Goal: Task Accomplishment & Management: Manage account settings

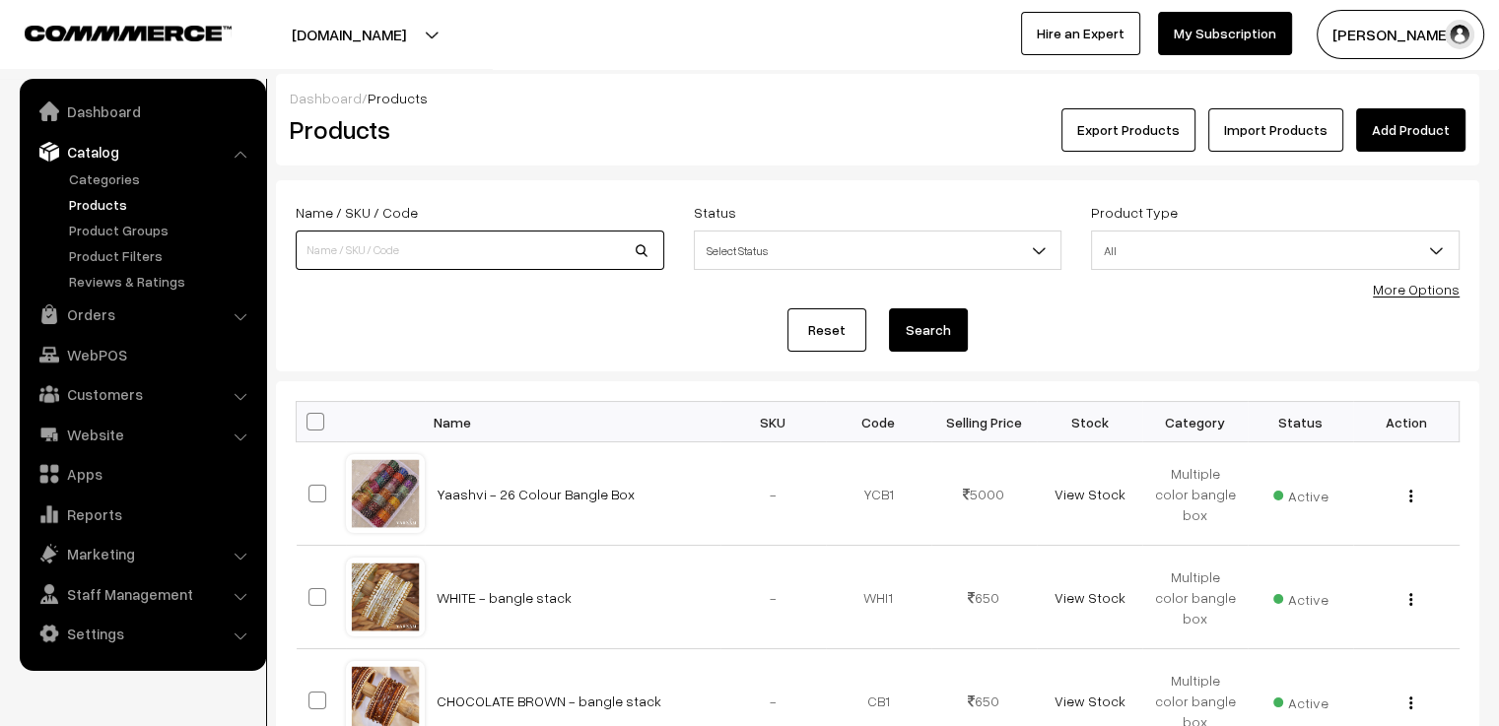
click at [434, 267] on input at bounding box center [480, 250] width 369 height 39
type input "large"
click at [889, 308] on button "Search" at bounding box center [928, 329] width 79 height 43
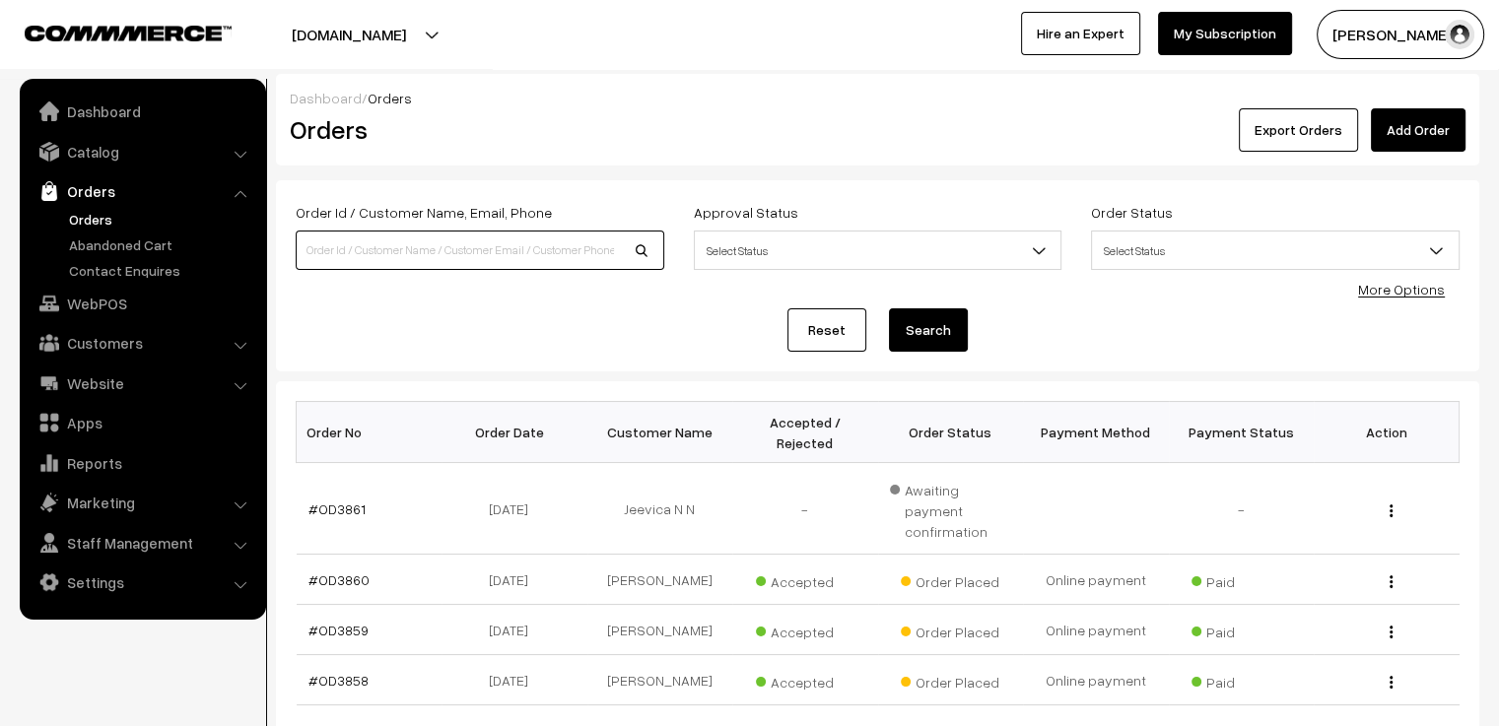
click at [528, 257] on input at bounding box center [480, 250] width 369 height 39
type input "od3835"
click at [889, 308] on button "Search" at bounding box center [928, 329] width 79 height 43
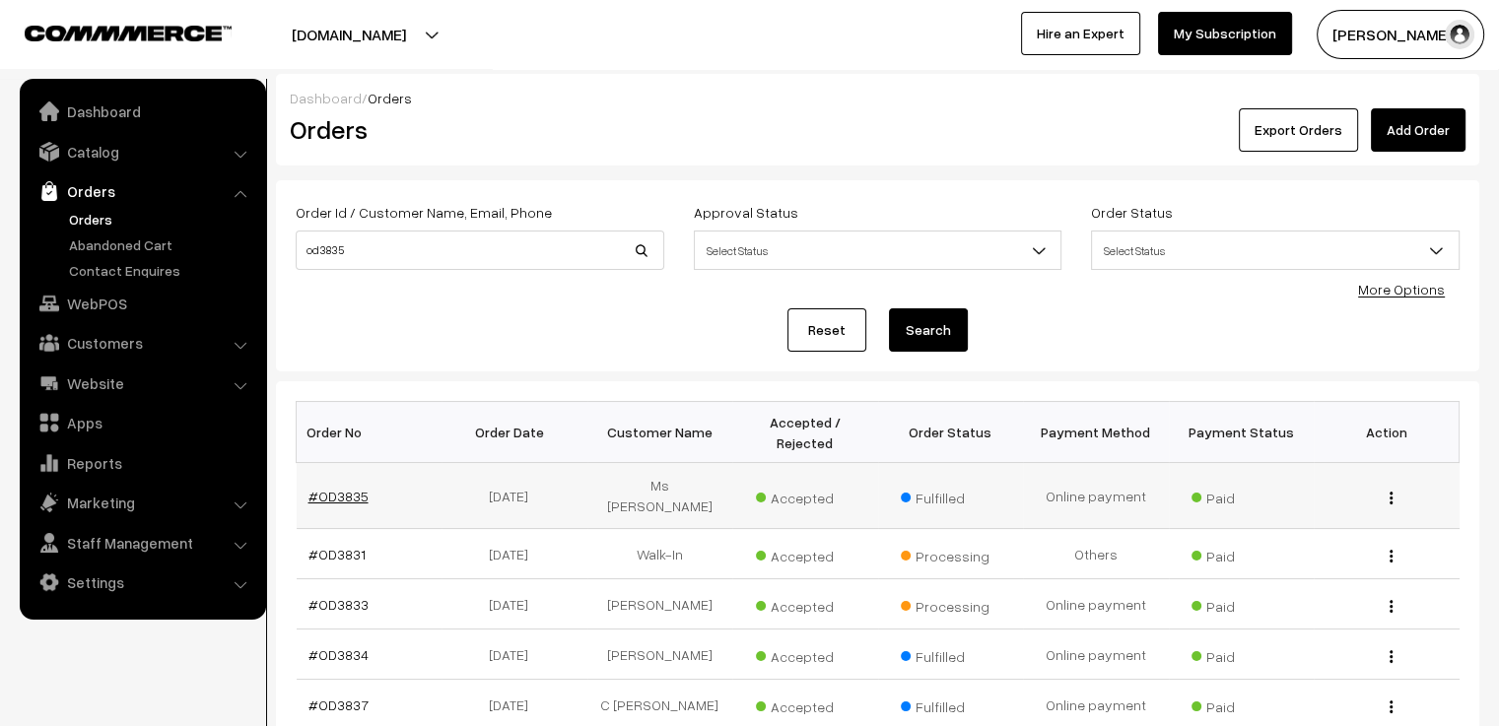
click at [353, 488] on link "#OD3835" at bounding box center [338, 496] width 60 height 17
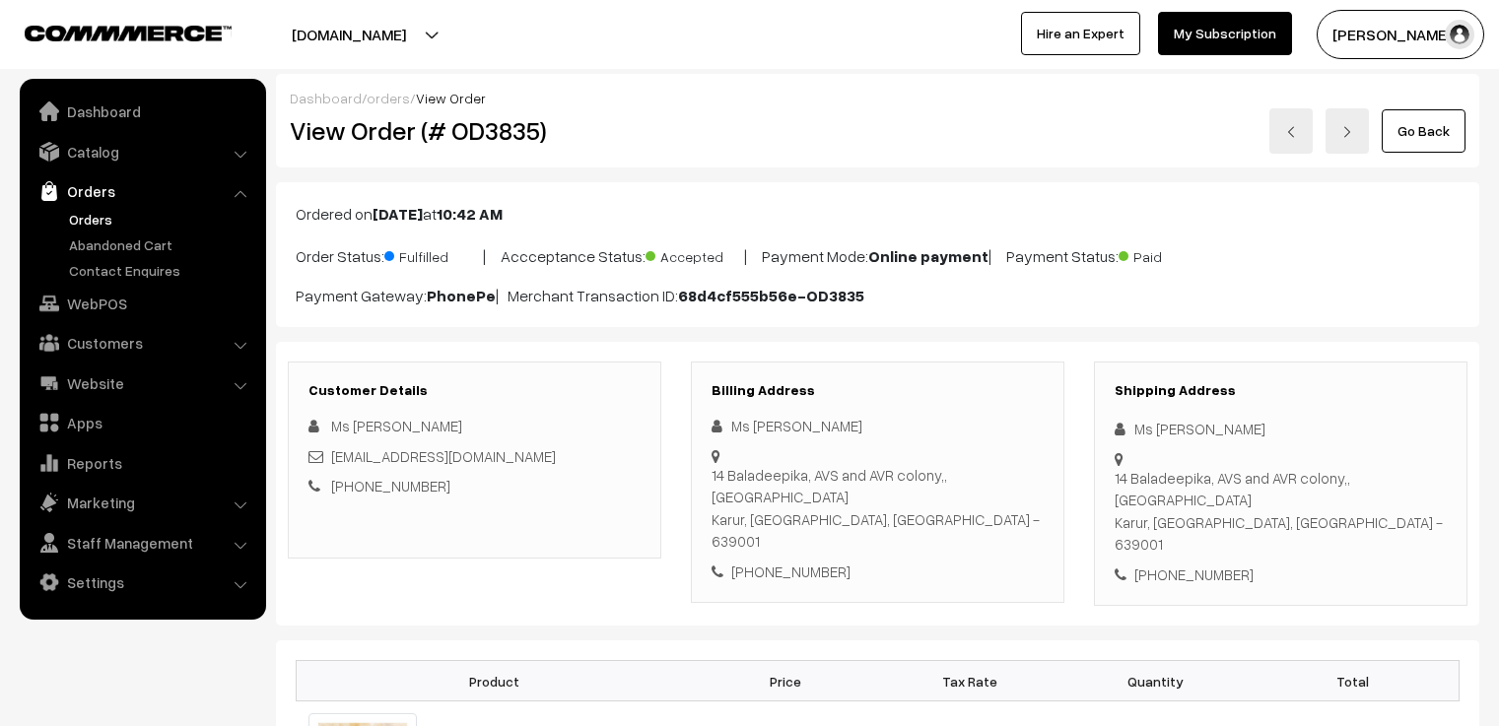
scroll to position [99, 0]
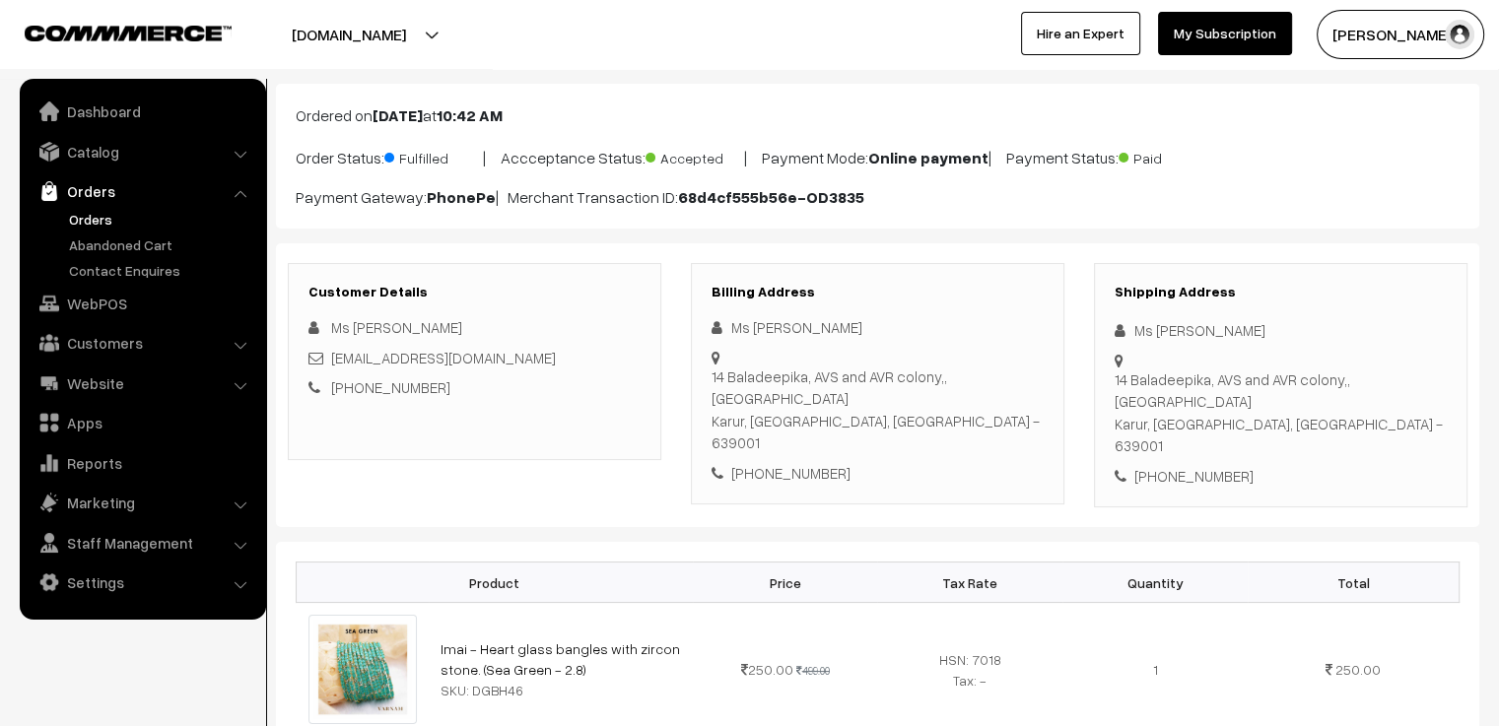
drag, startPoint x: 886, startPoint y: 326, endPoint x: 733, endPoint y: 328, distance: 152.8
click at [733, 328] on div "Ms [PERSON_NAME]" at bounding box center [878, 327] width 332 height 23
copy div "Ms [PERSON_NAME]"
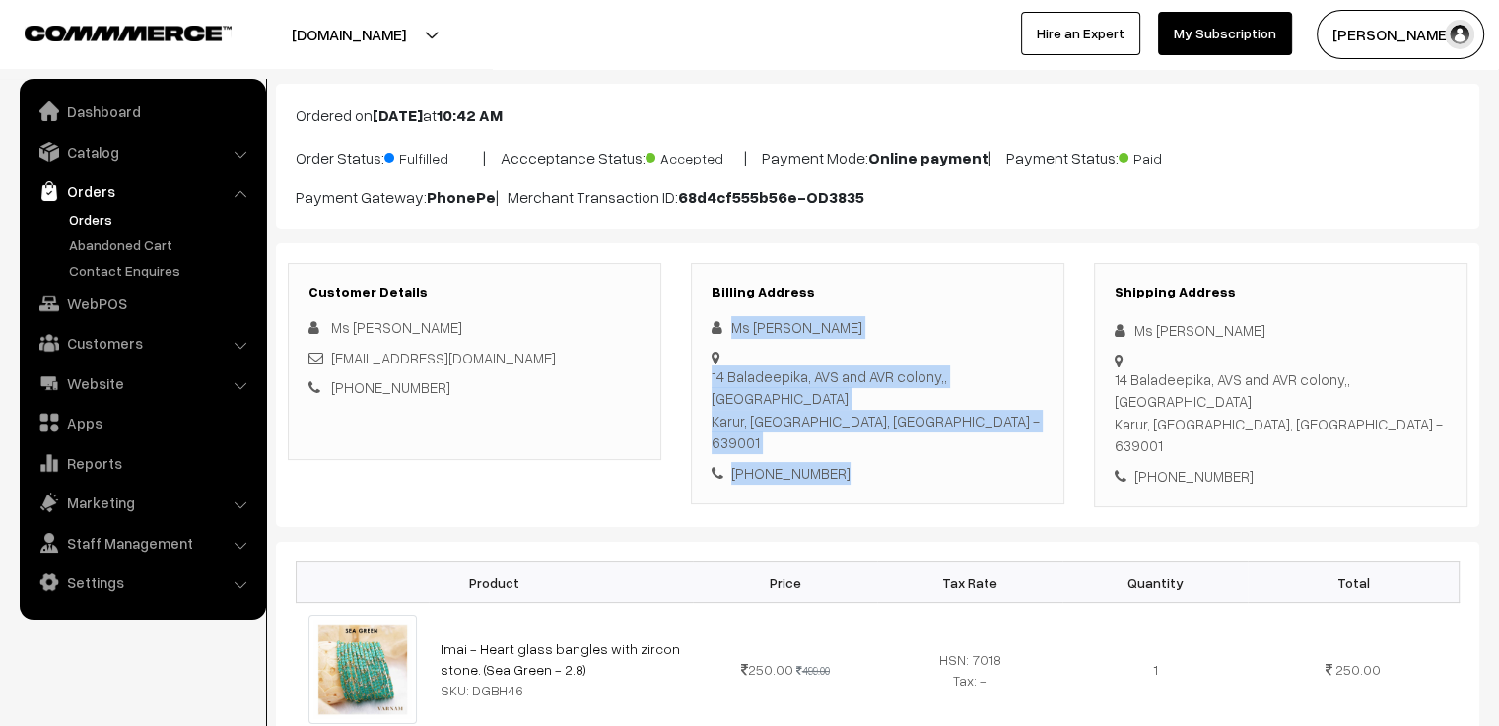
drag, startPoint x: 828, startPoint y: 452, endPoint x: 704, endPoint y: 308, distance: 190.1
click at [704, 308] on div "Billing Address Ms Deepikasree Hari 14 Baladeepika, AVS and AVR colony,, Chinna…" at bounding box center [878, 384] width 374 height 242
copy div "Ms Deepikasree Hari 14 Baladeepika, AVS and AVR colony,, Chinnandan kovil road …"
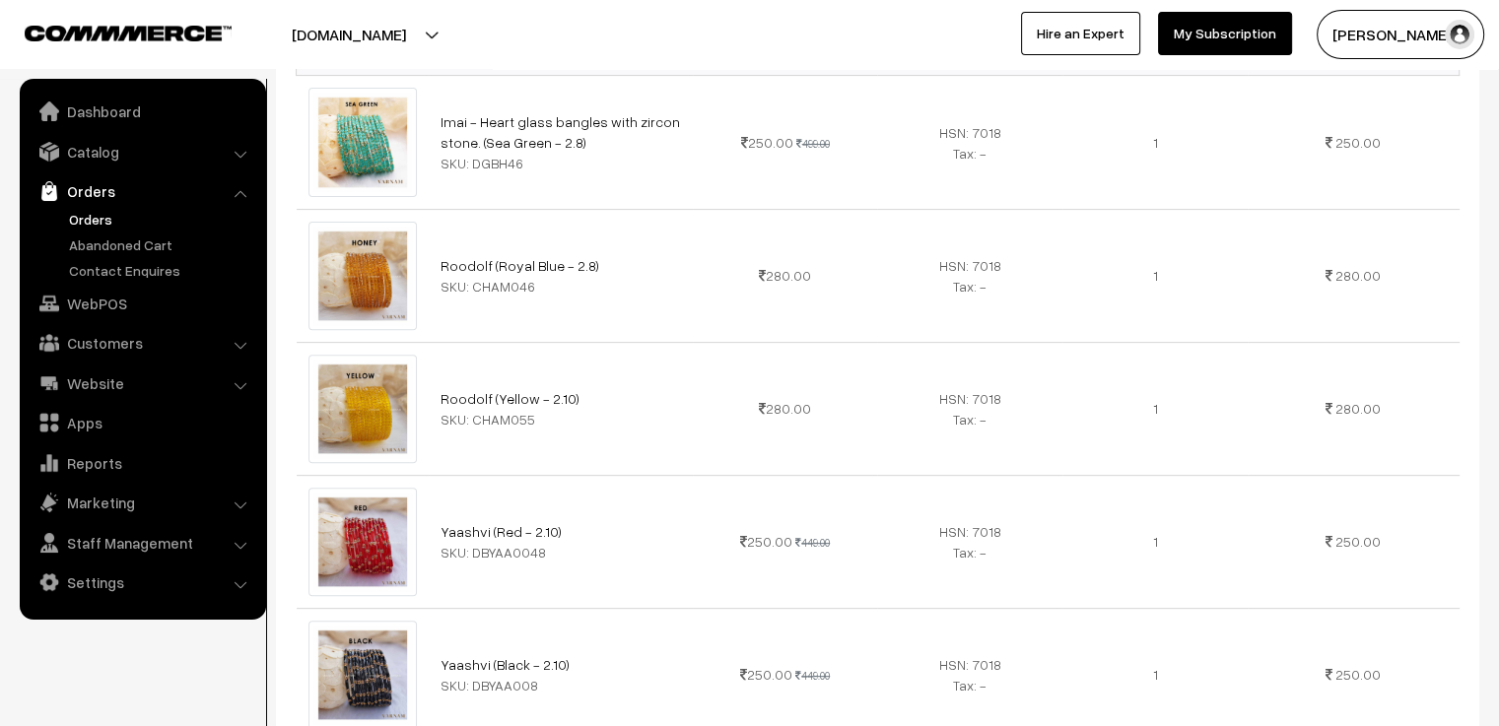
scroll to position [0, 0]
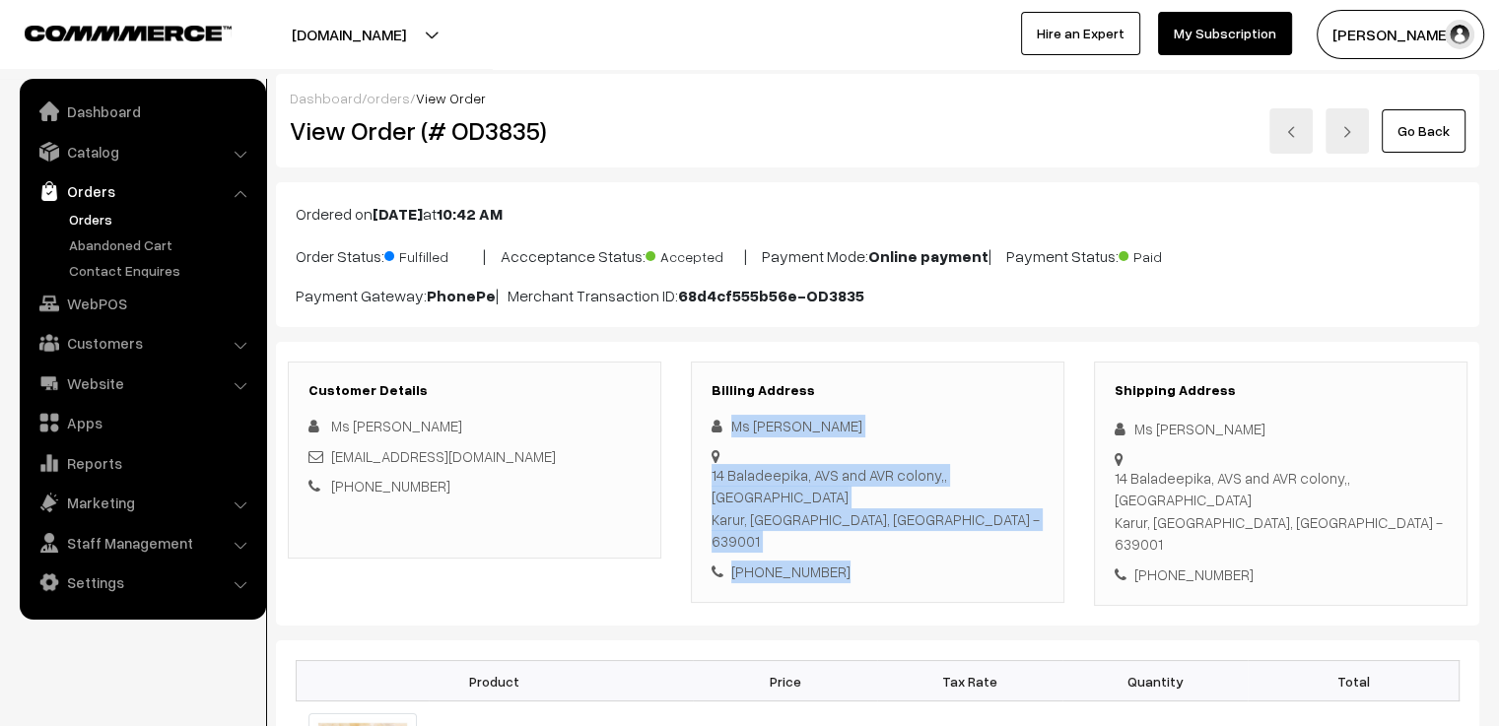
click at [391, 96] on link "orders" at bounding box center [388, 98] width 43 height 17
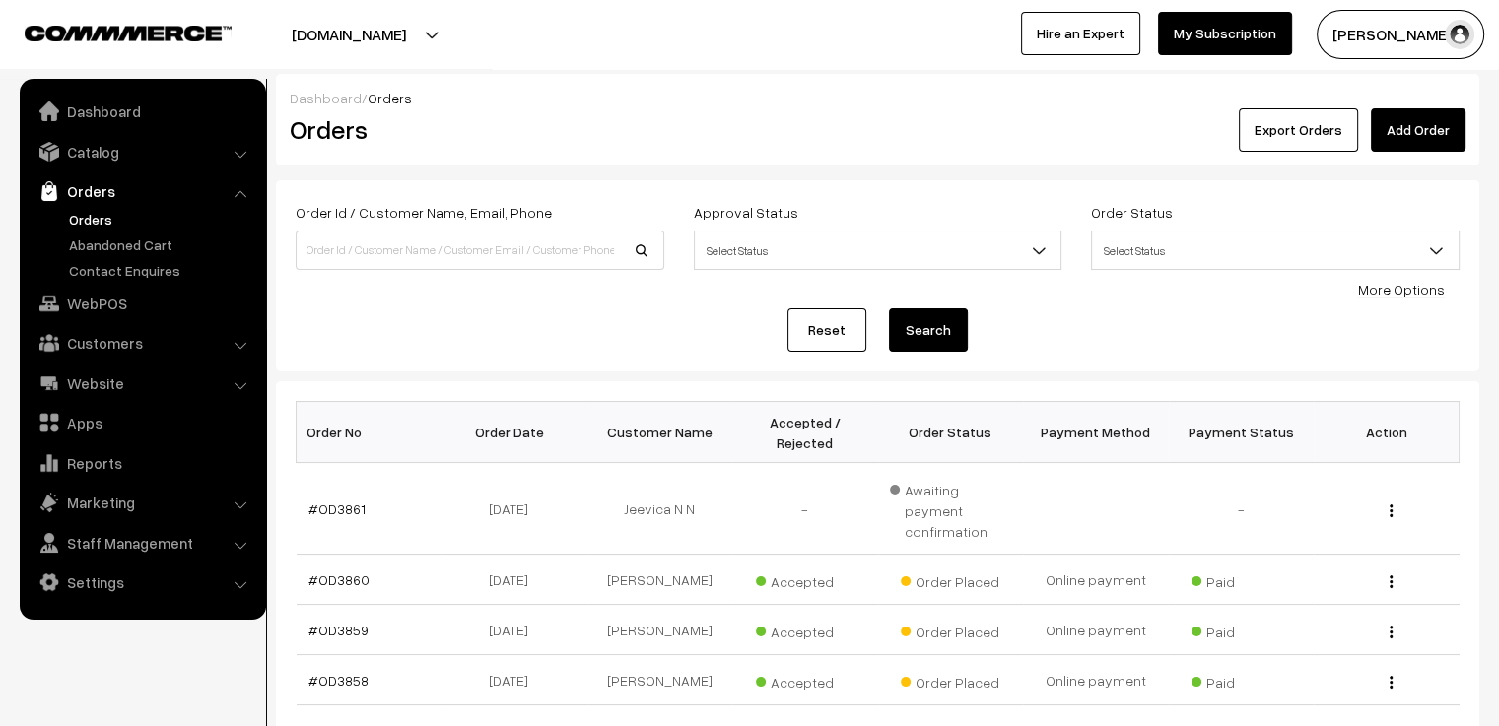
scroll to position [99, 0]
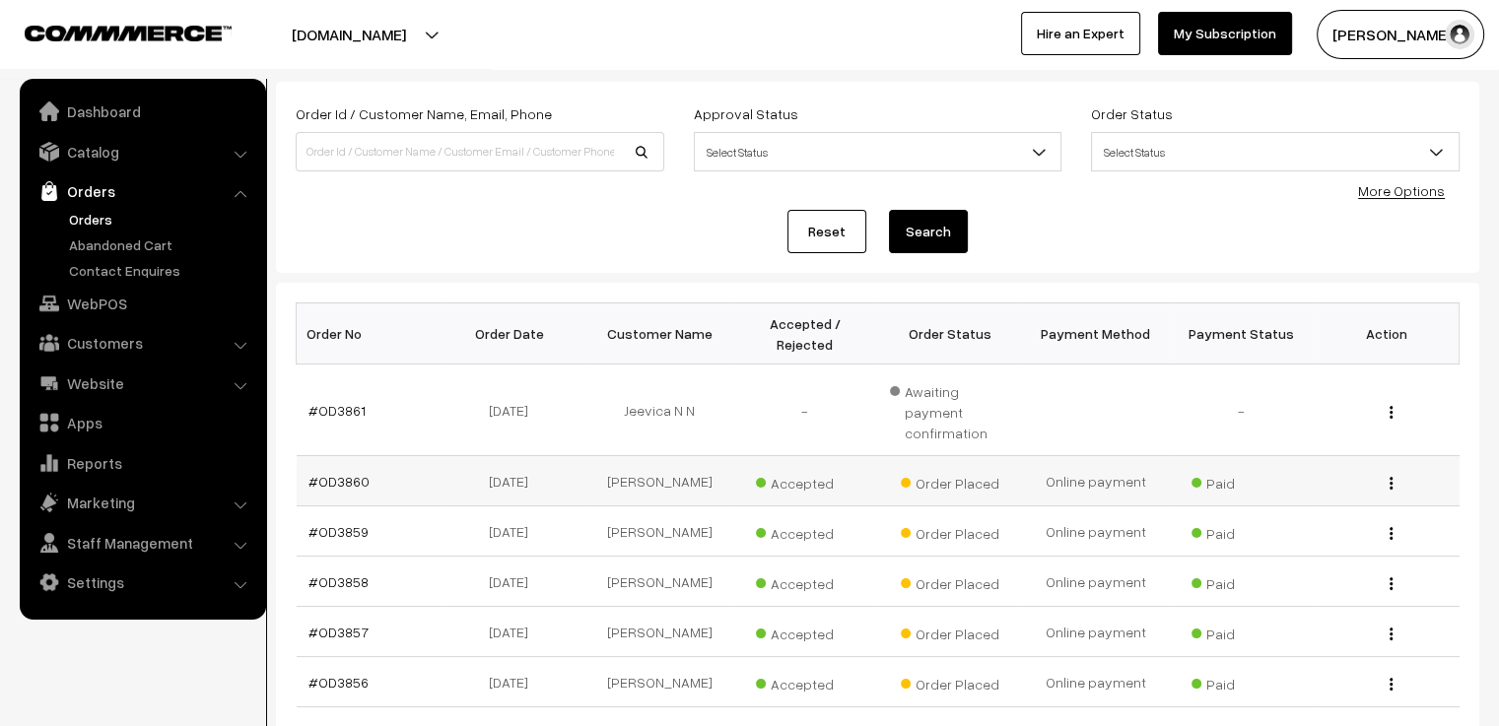
click at [344, 456] on td "#OD3860" at bounding box center [370, 481] width 146 height 50
click at [338, 473] on link "#OD3860" at bounding box center [338, 481] width 61 height 17
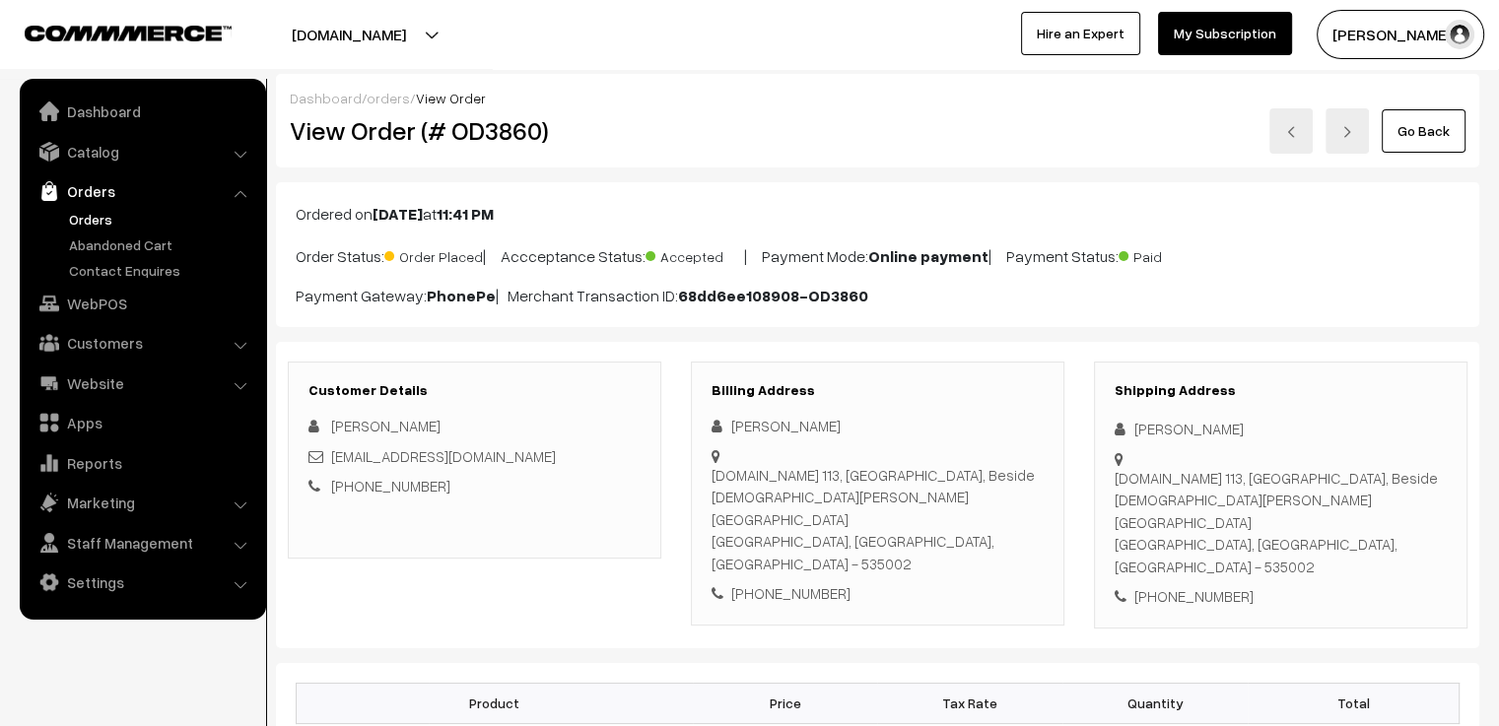
click at [1353, 129] on img at bounding box center [1347, 132] width 12 height 12
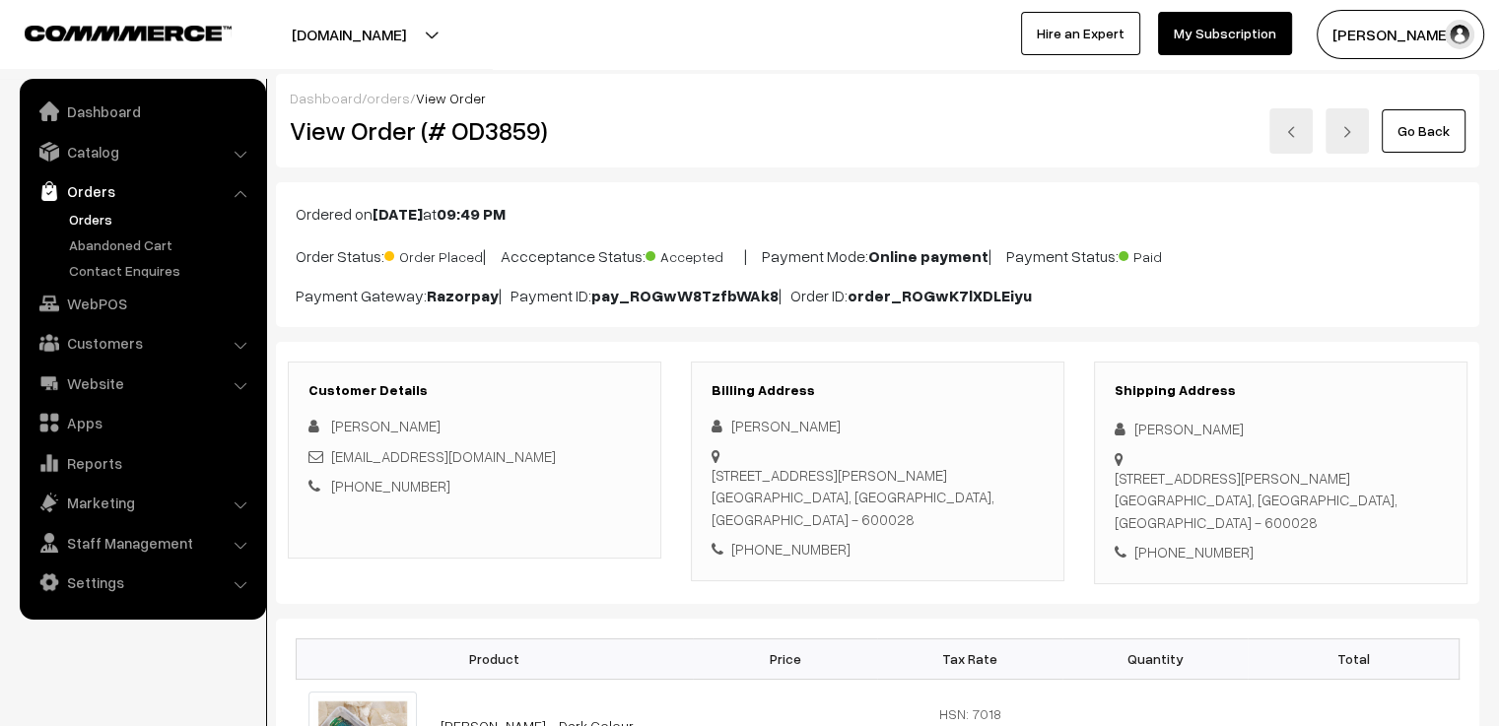
click at [1341, 139] on link at bounding box center [1347, 130] width 43 height 45
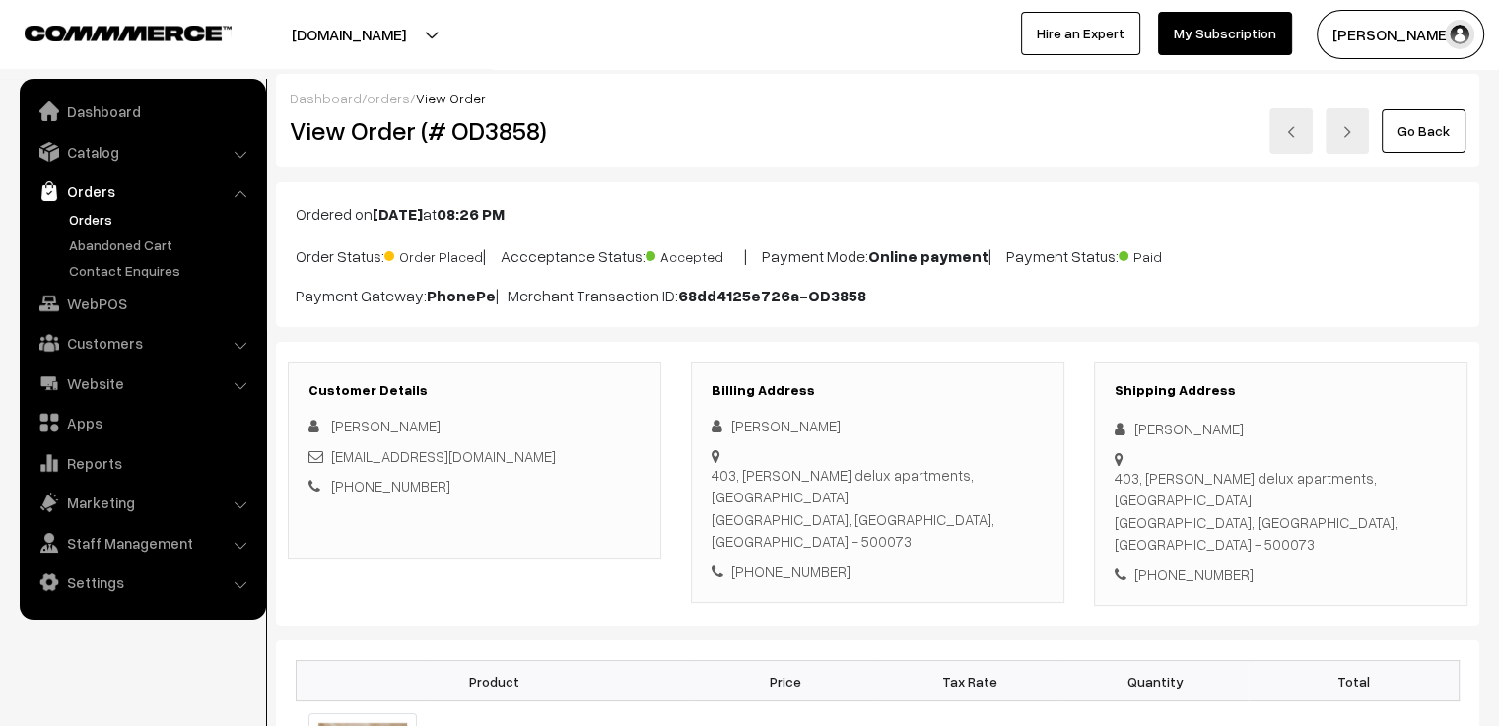
click at [1343, 124] on link at bounding box center [1347, 130] width 43 height 45
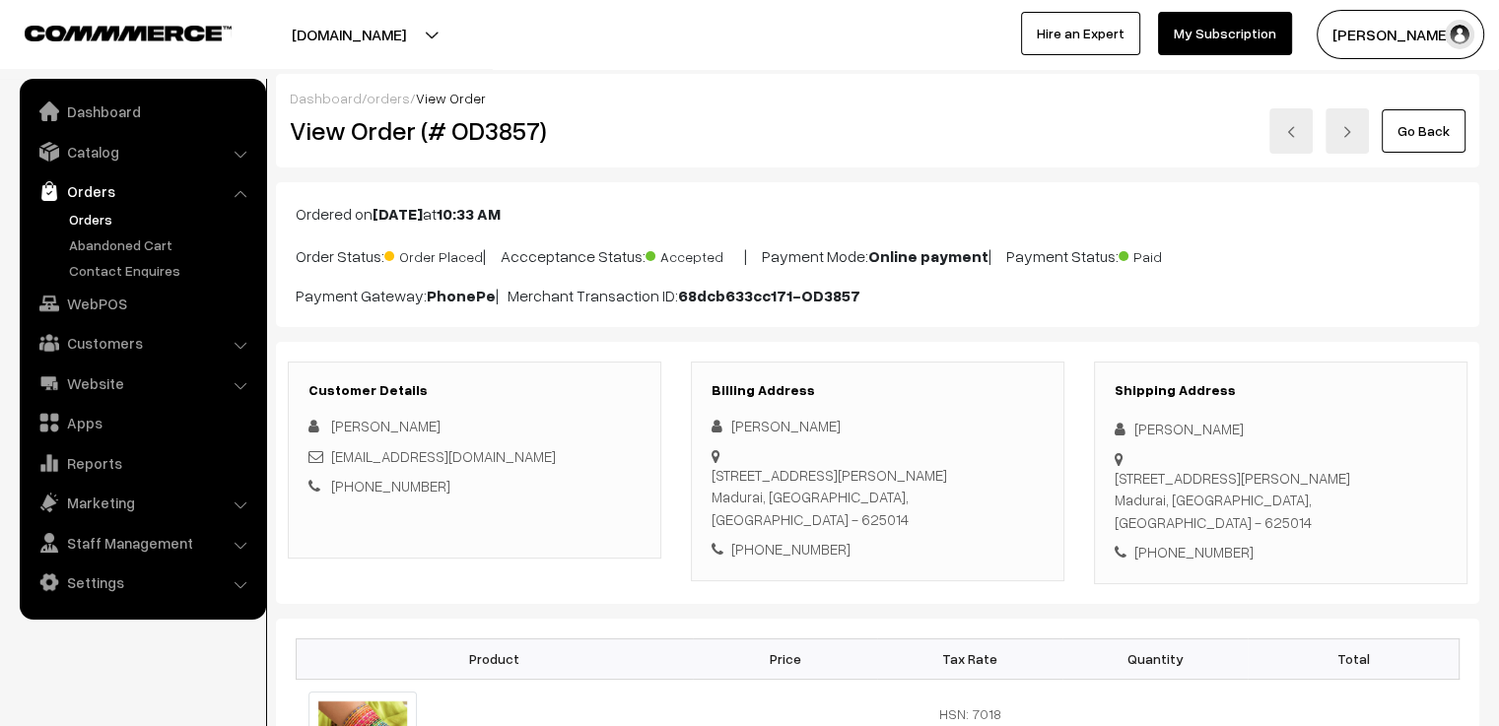
click at [1341, 137] on link at bounding box center [1347, 130] width 43 height 45
click at [1359, 126] on link at bounding box center [1347, 130] width 43 height 45
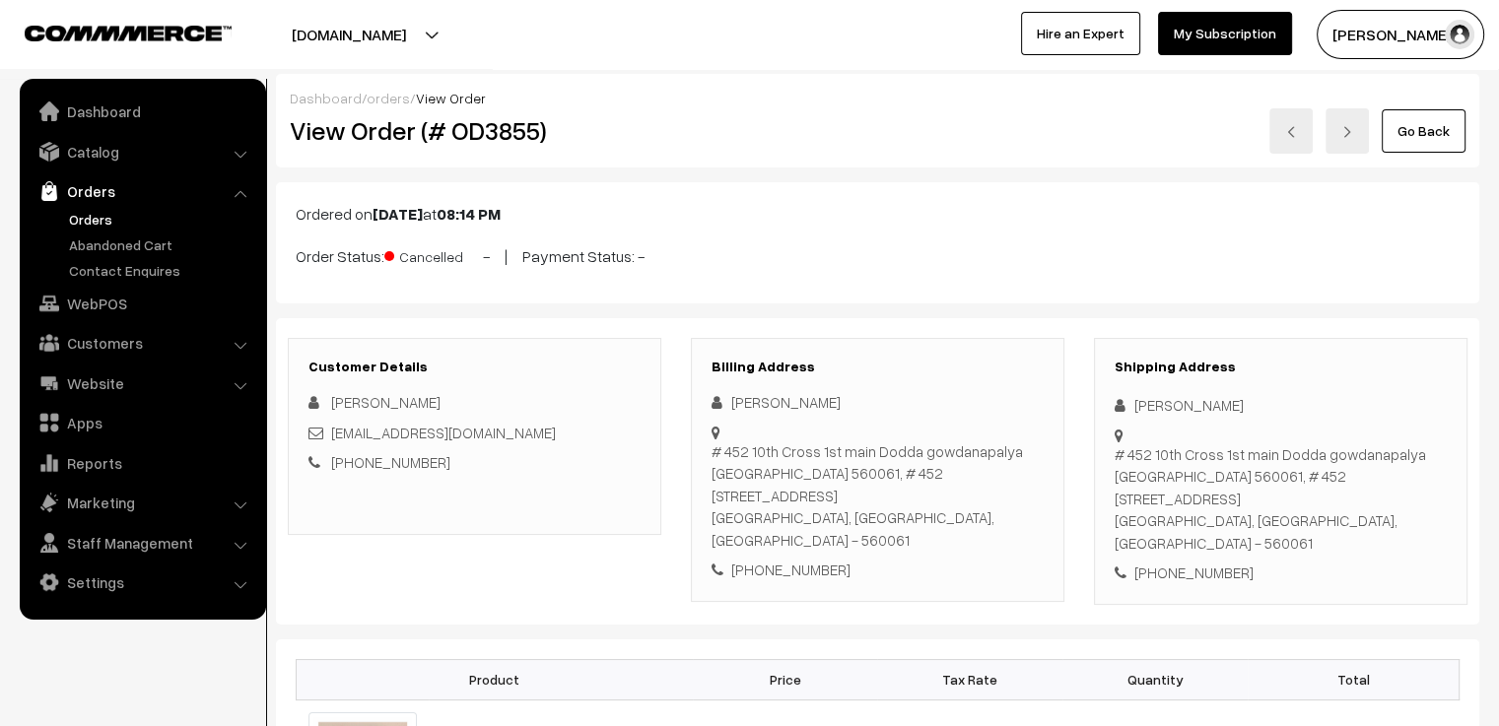
click at [1346, 120] on link at bounding box center [1347, 130] width 43 height 45
click at [1348, 129] on img at bounding box center [1347, 132] width 12 height 12
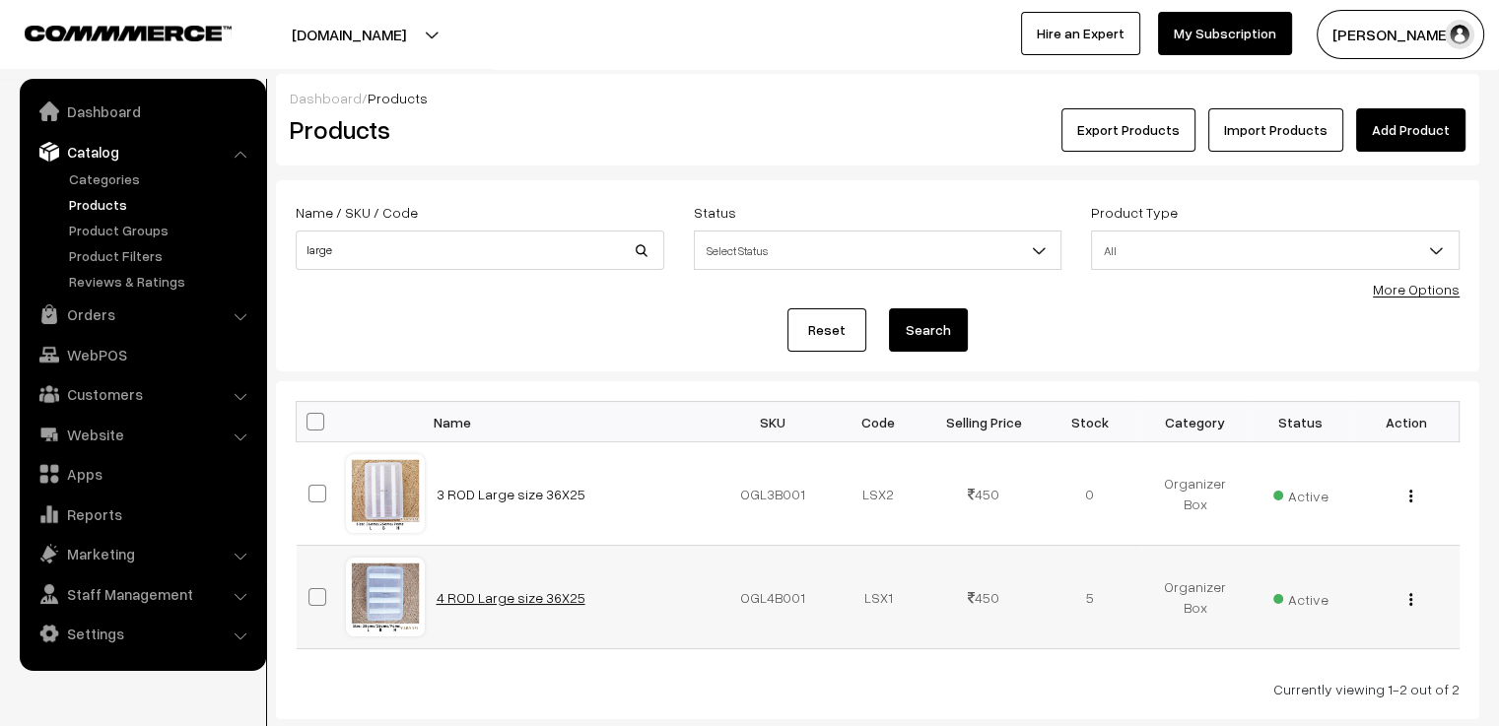
click at [537, 589] on link "4 ROD Large size 36X25" at bounding box center [511, 597] width 149 height 17
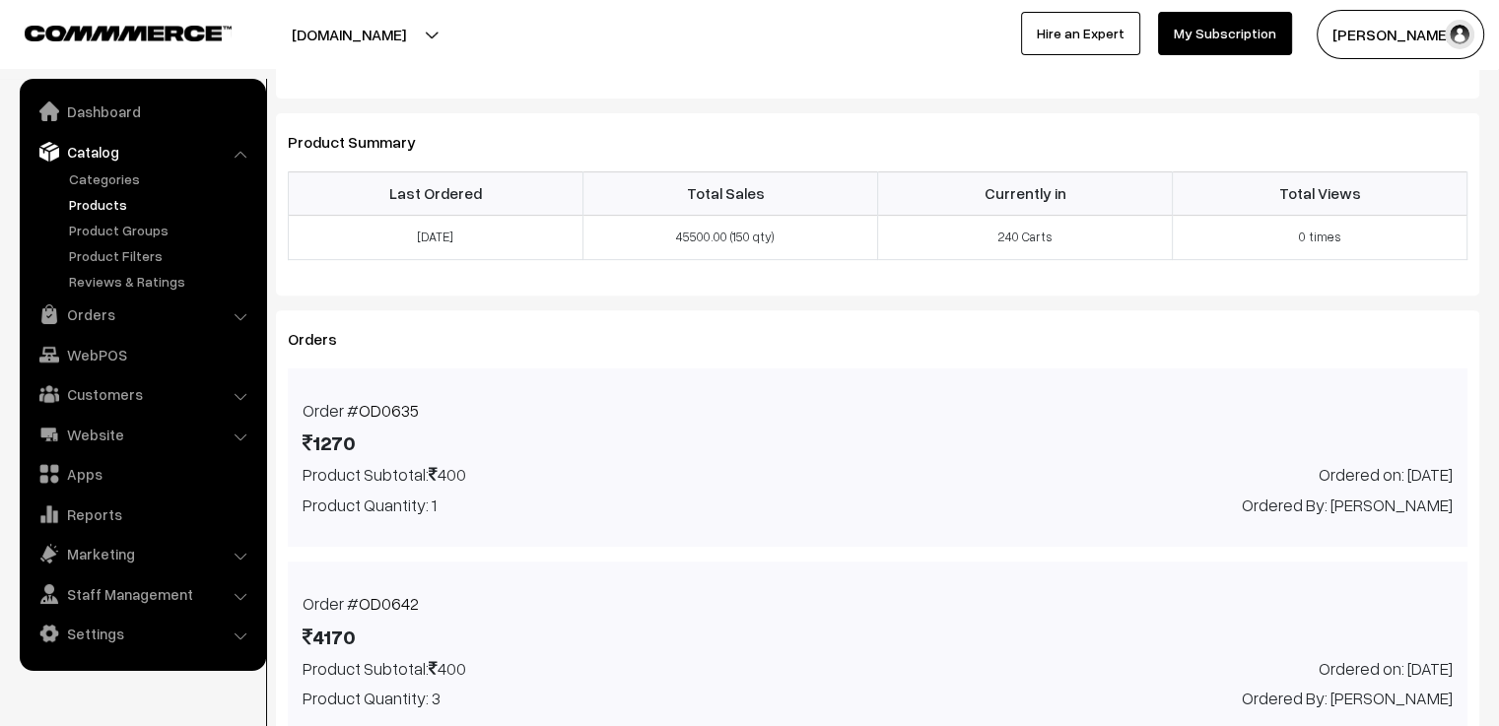
scroll to position [788, 0]
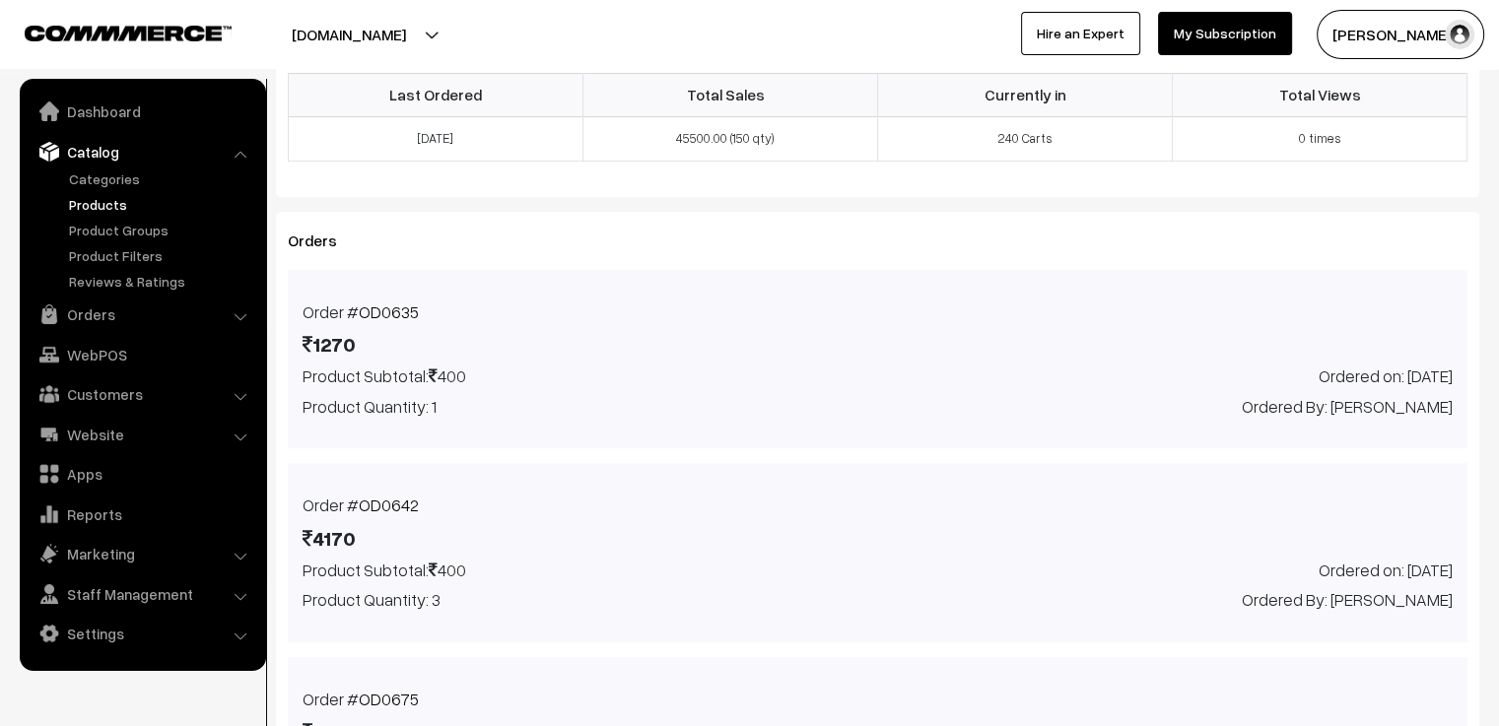
click at [382, 302] on link "OD0635" at bounding box center [389, 312] width 60 height 21
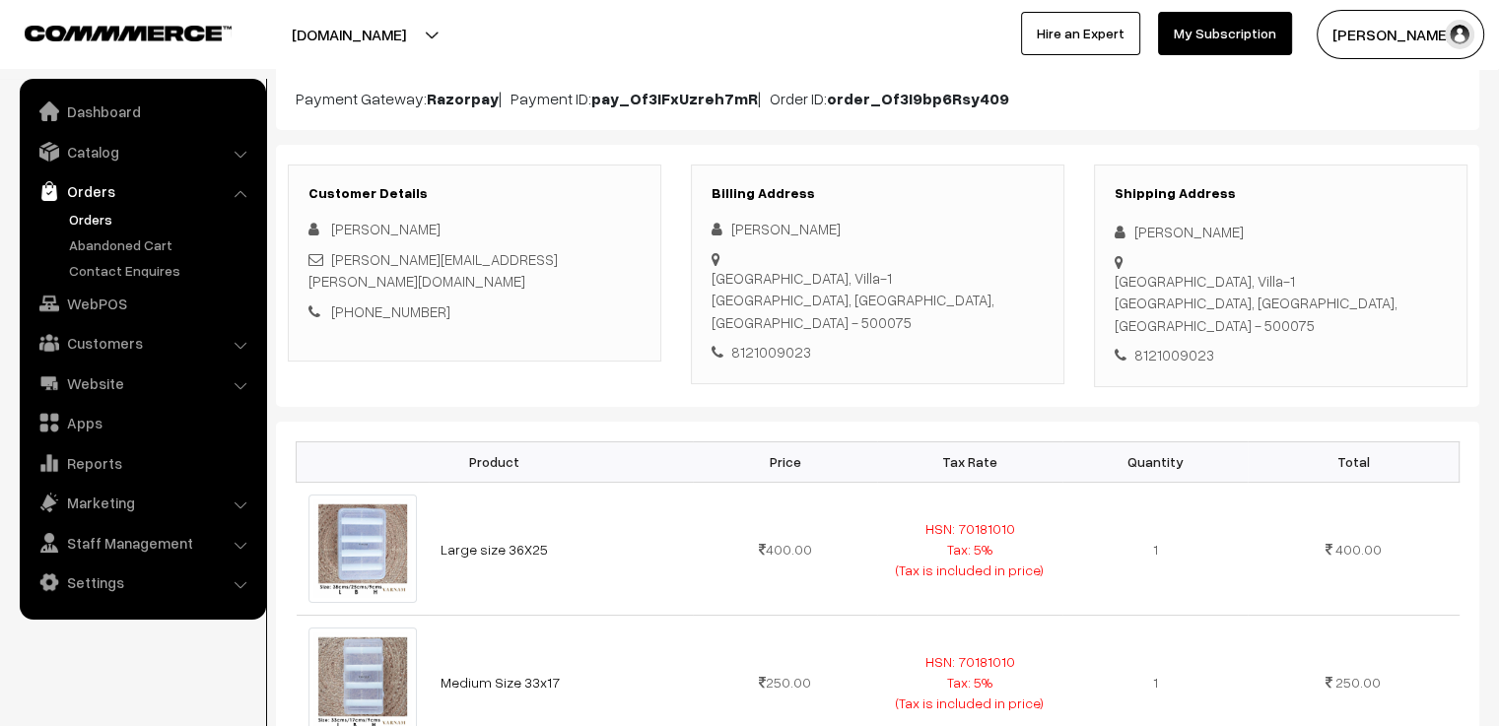
scroll to position [296, 0]
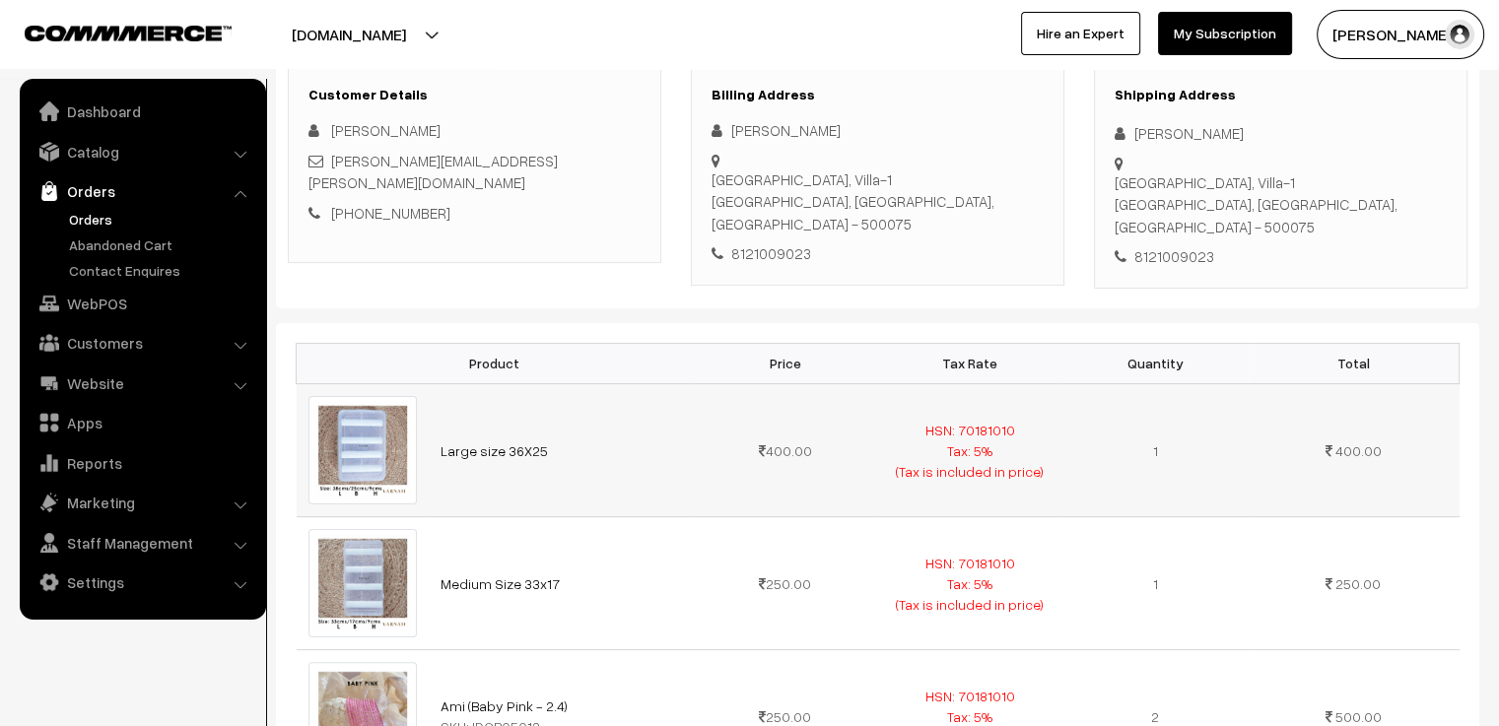
drag, startPoint x: 1026, startPoint y: 406, endPoint x: 960, endPoint y: 412, distance: 66.3
click at [960, 412] on td "HSN: 70181010 Tax: 5% (Tax is included in price)" at bounding box center [969, 449] width 185 height 133
copy span "70181010"
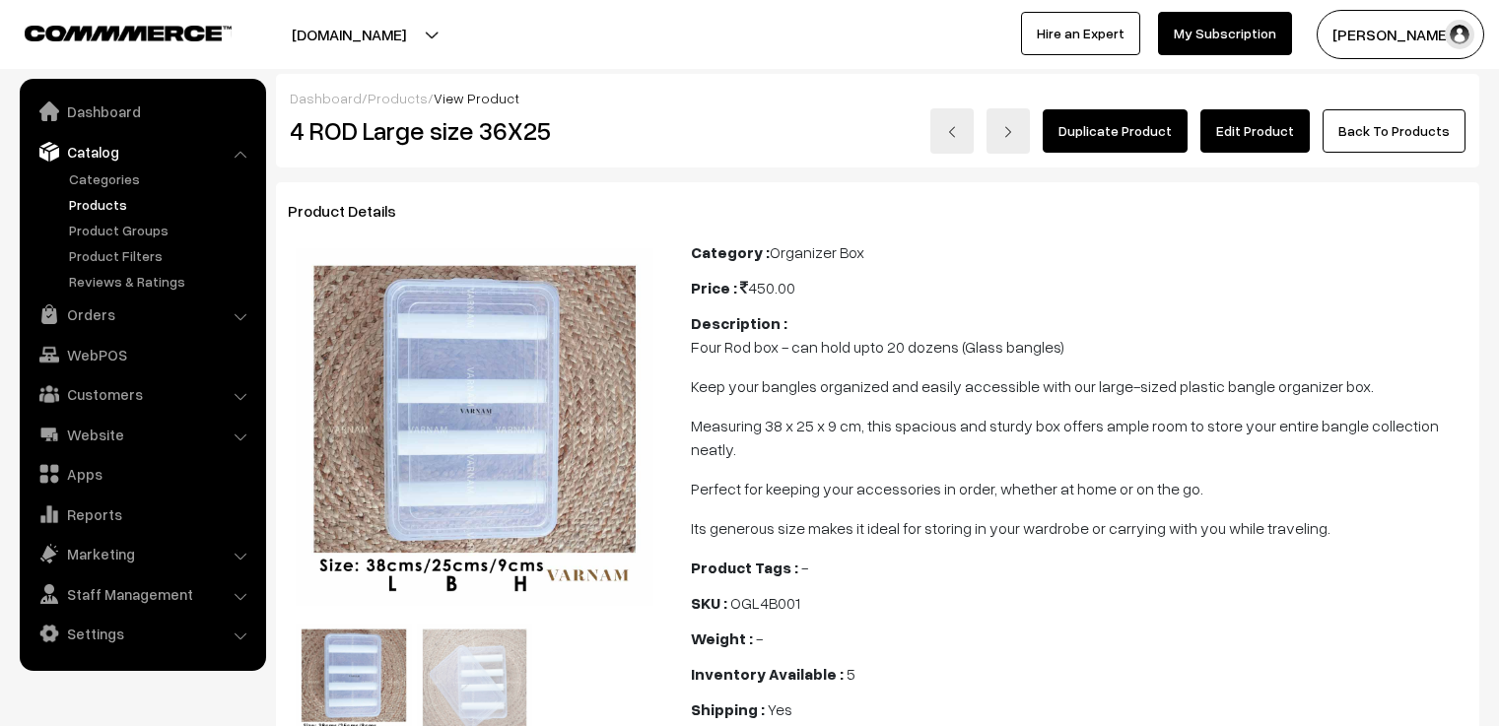
scroll to position [790, 0]
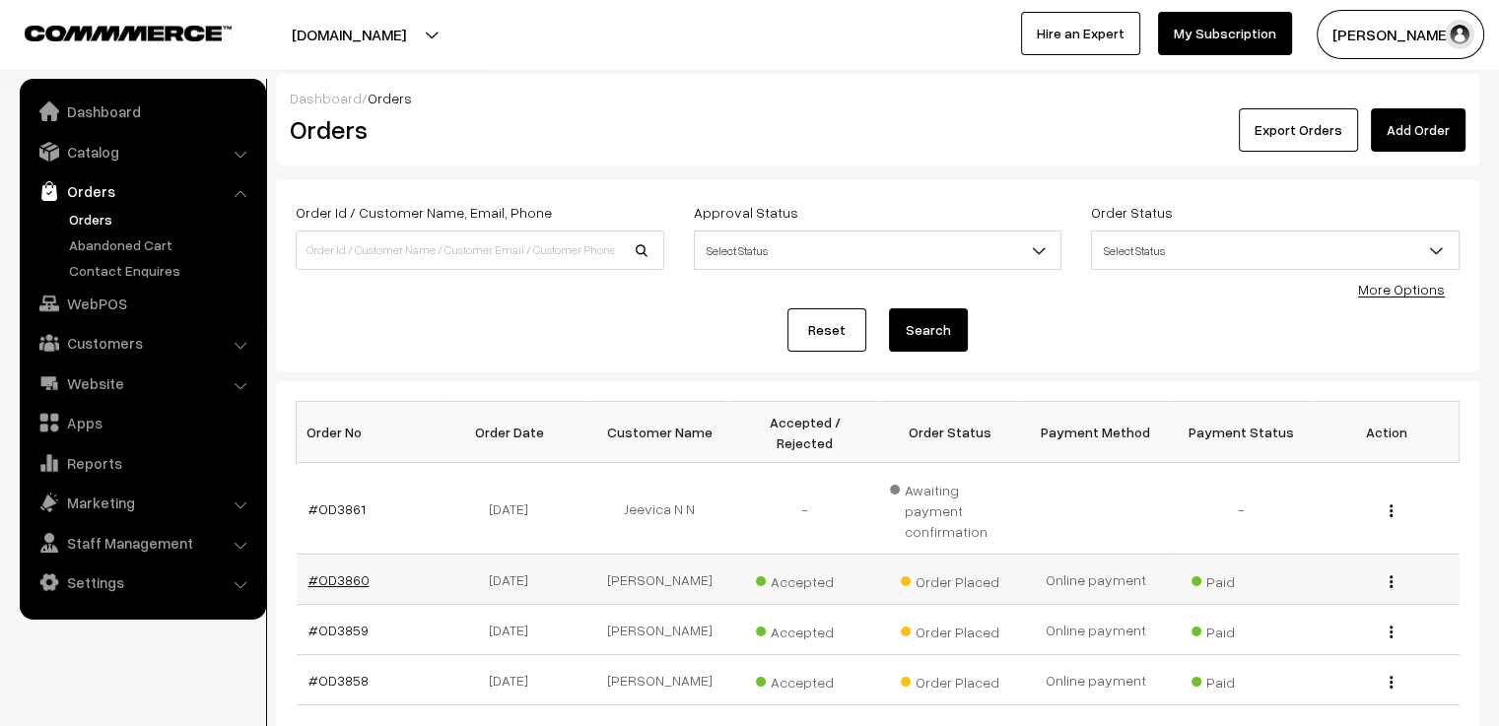
click at [347, 572] on link "#OD3860" at bounding box center [338, 580] width 61 height 17
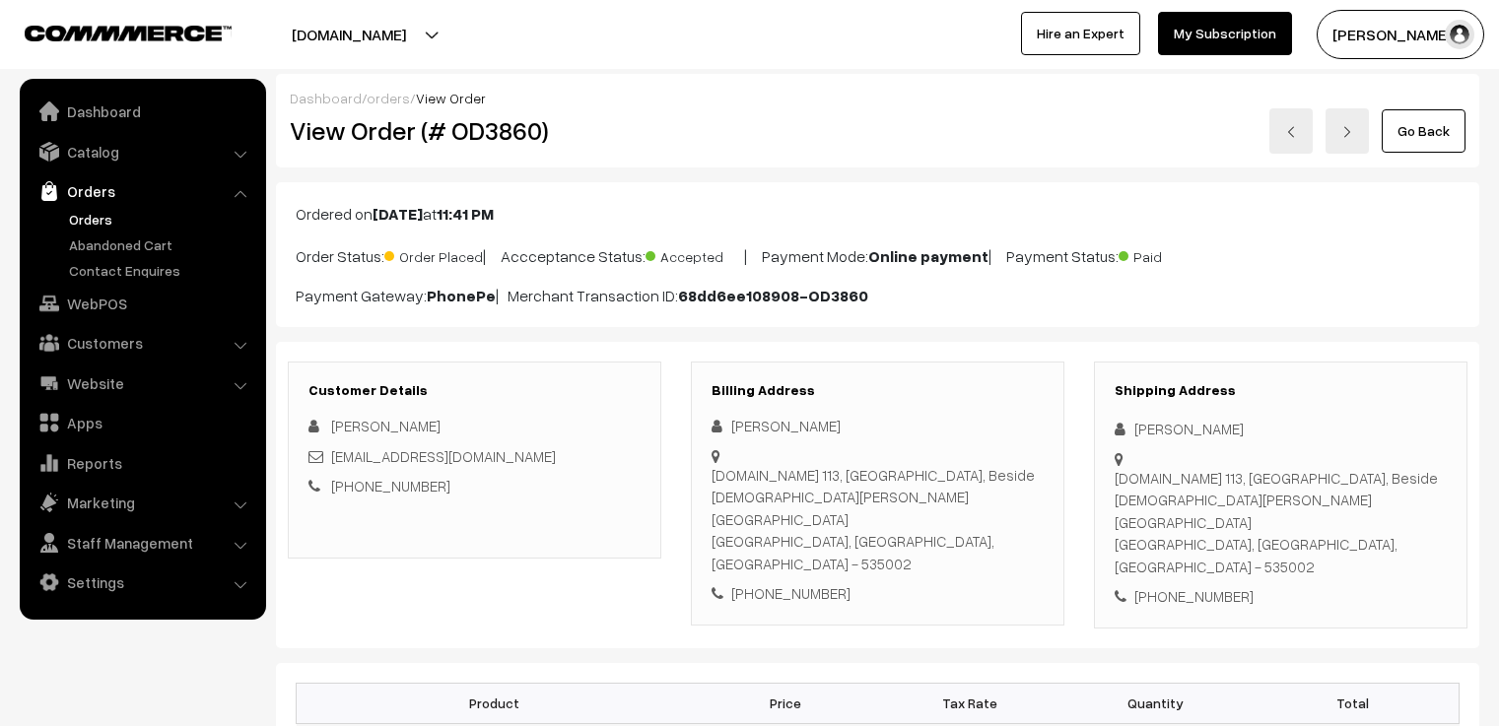
scroll to position [394, 0]
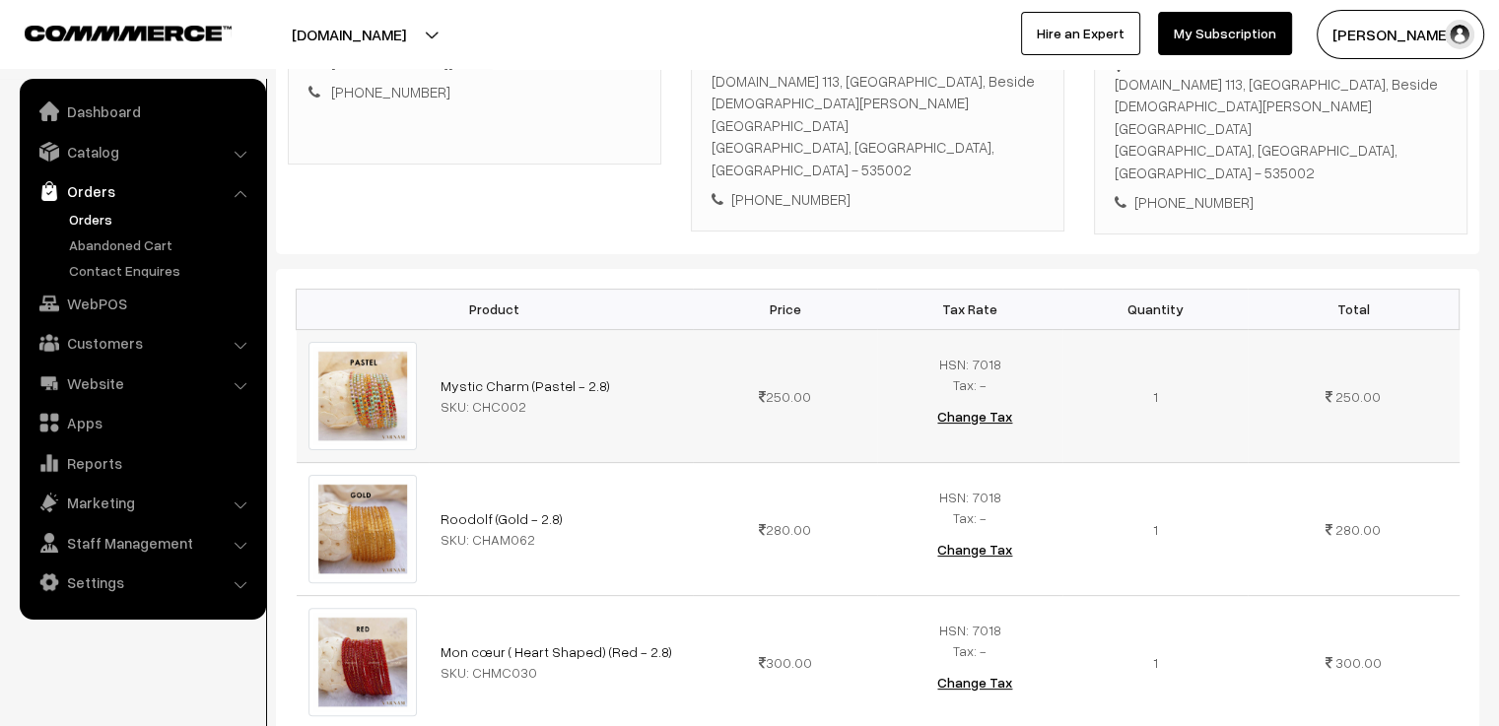
drag, startPoint x: 1010, startPoint y: 308, endPoint x: 972, endPoint y: 318, distance: 39.7
click at [972, 329] on td "HSN: 7018 Tax: - Change Tax" at bounding box center [969, 395] width 185 height 133
copy span "7018"
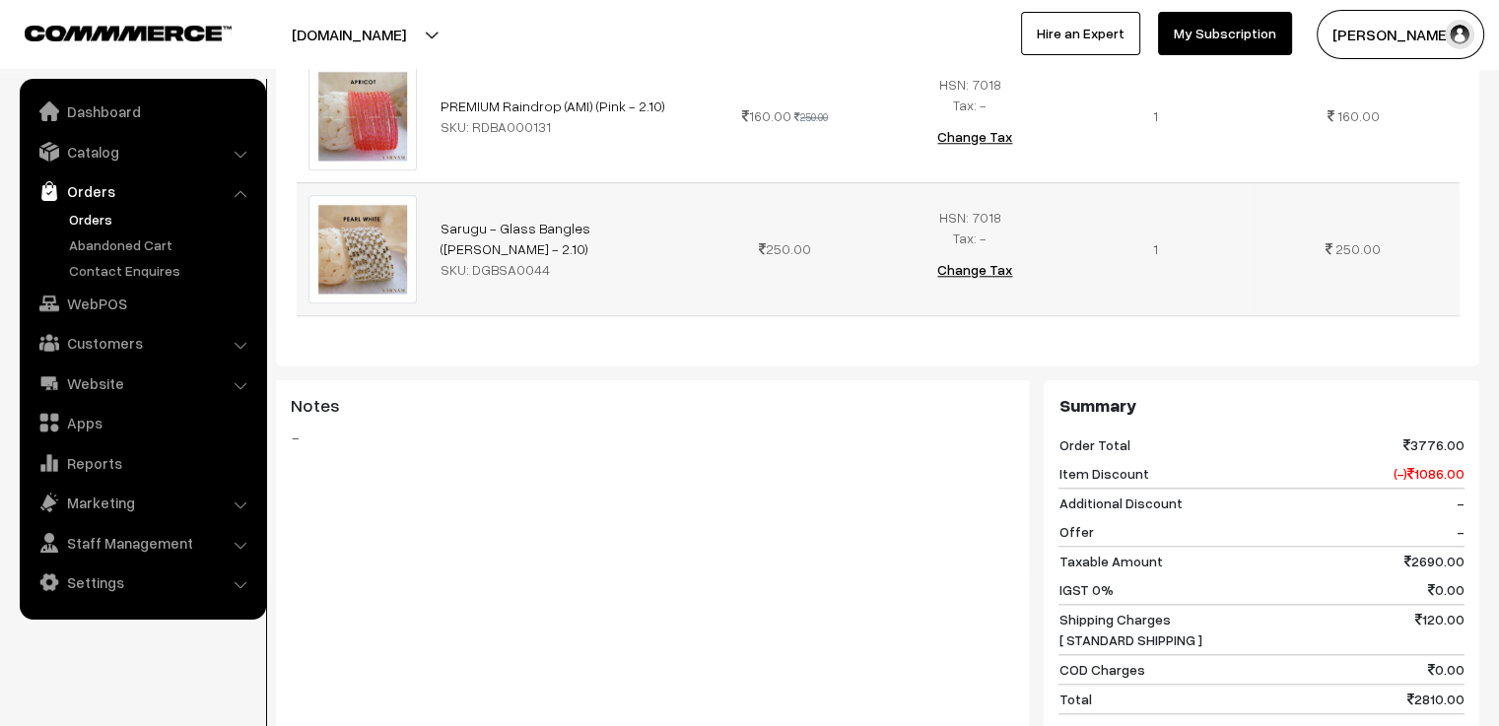
scroll to position [1971, 0]
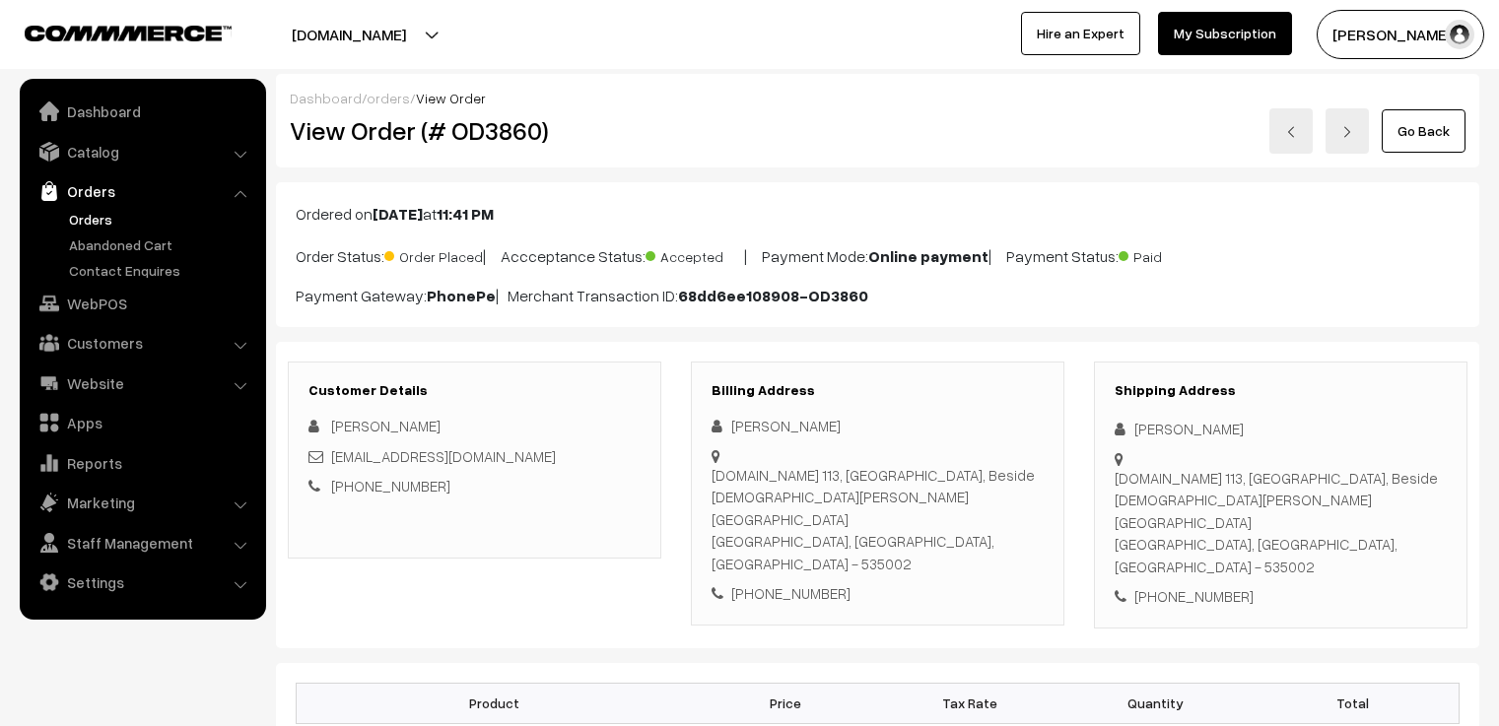
scroll to position [1955, 0]
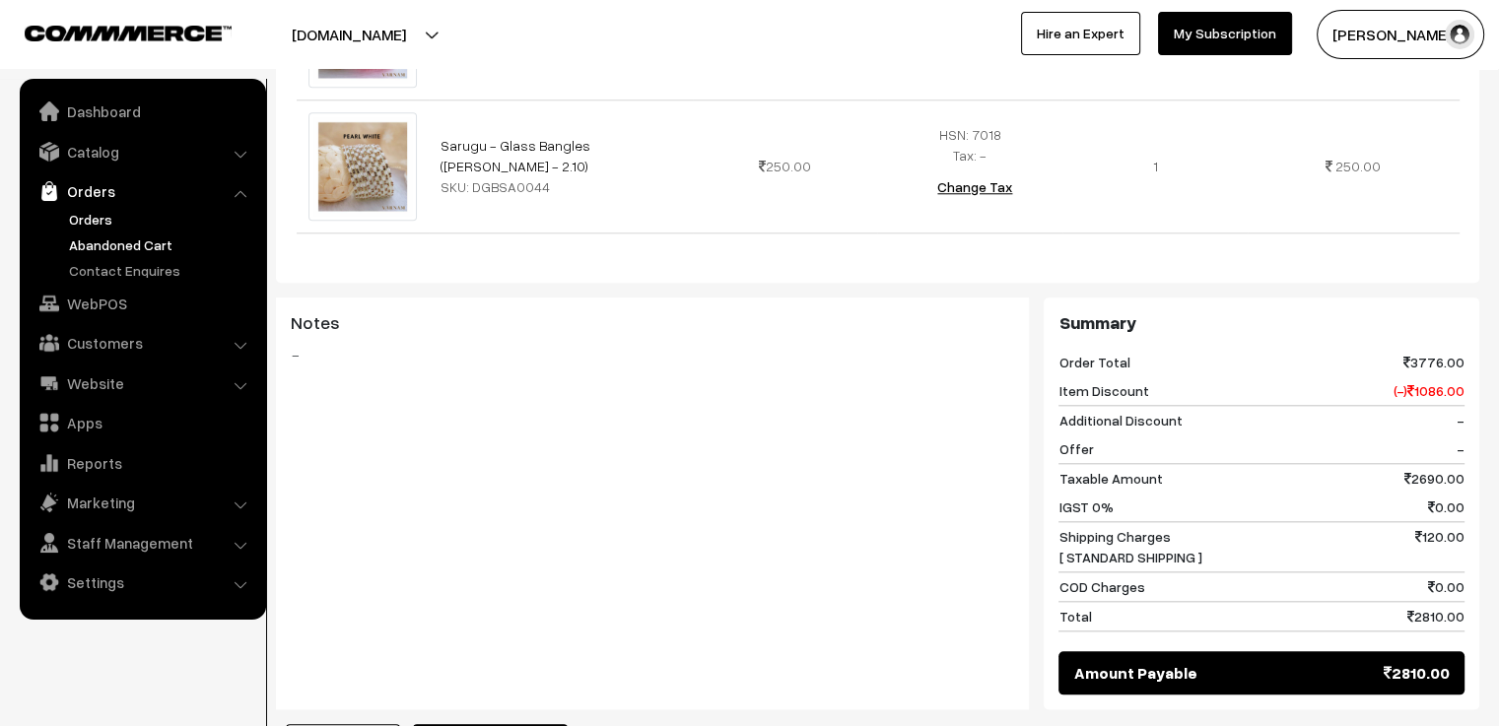
click at [106, 248] on link "Abandoned Cart" at bounding box center [161, 245] width 195 height 21
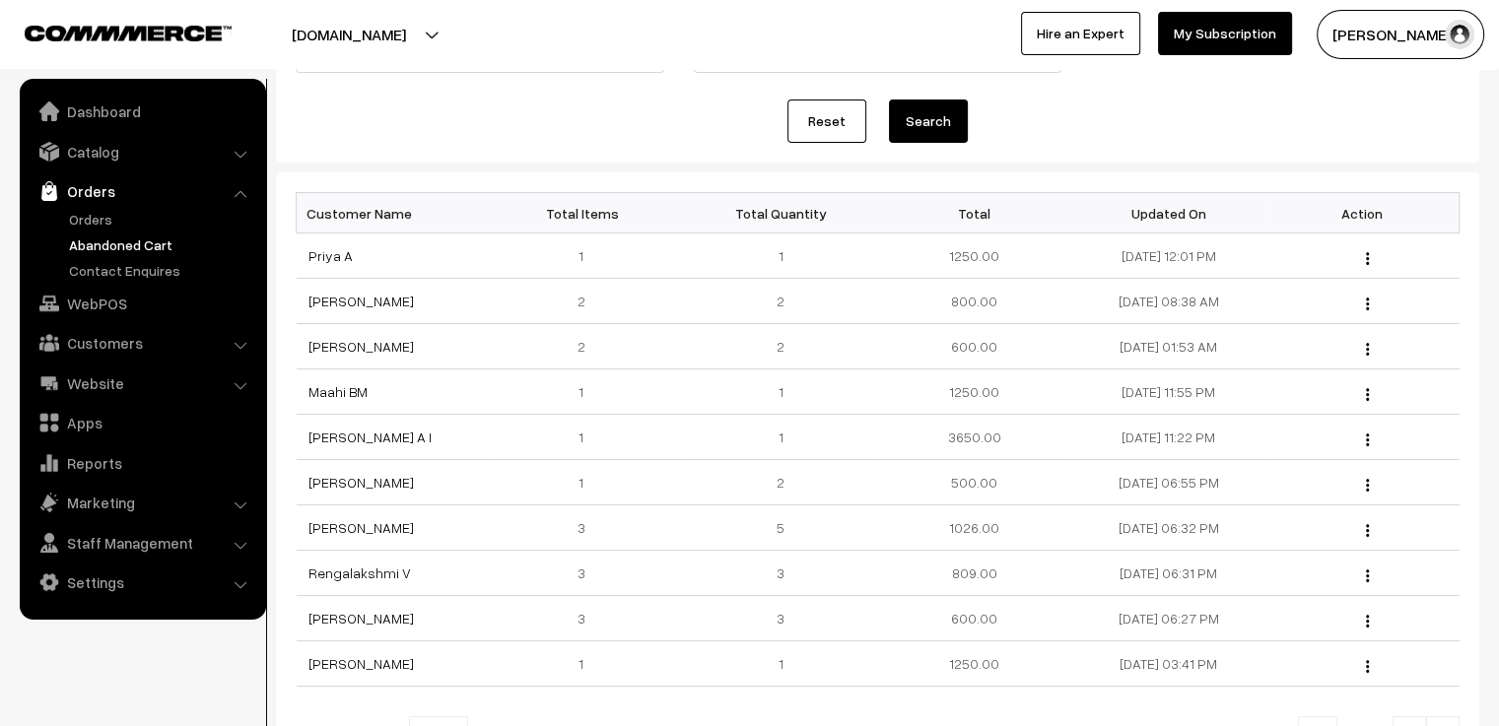
scroll to position [296, 0]
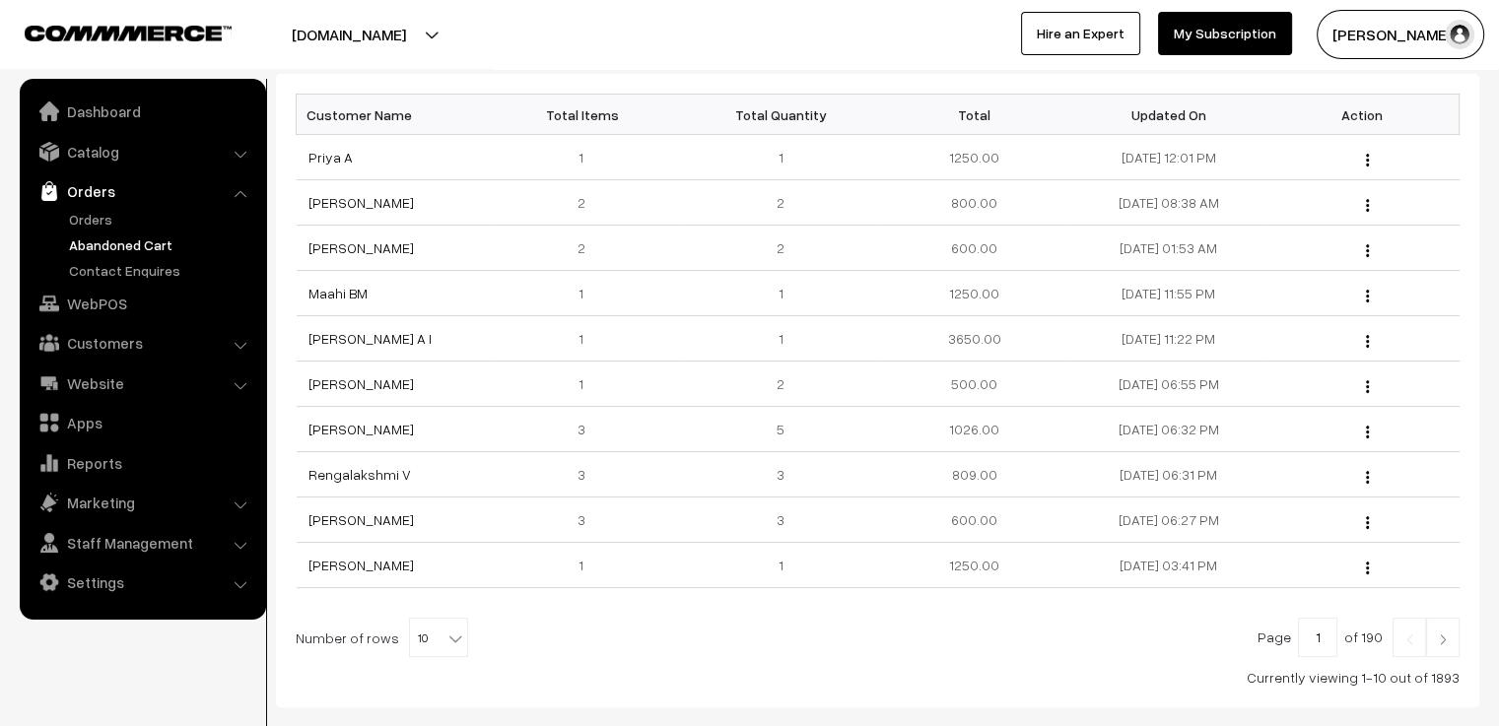
click at [1443, 642] on img at bounding box center [1443, 640] width 18 height 12
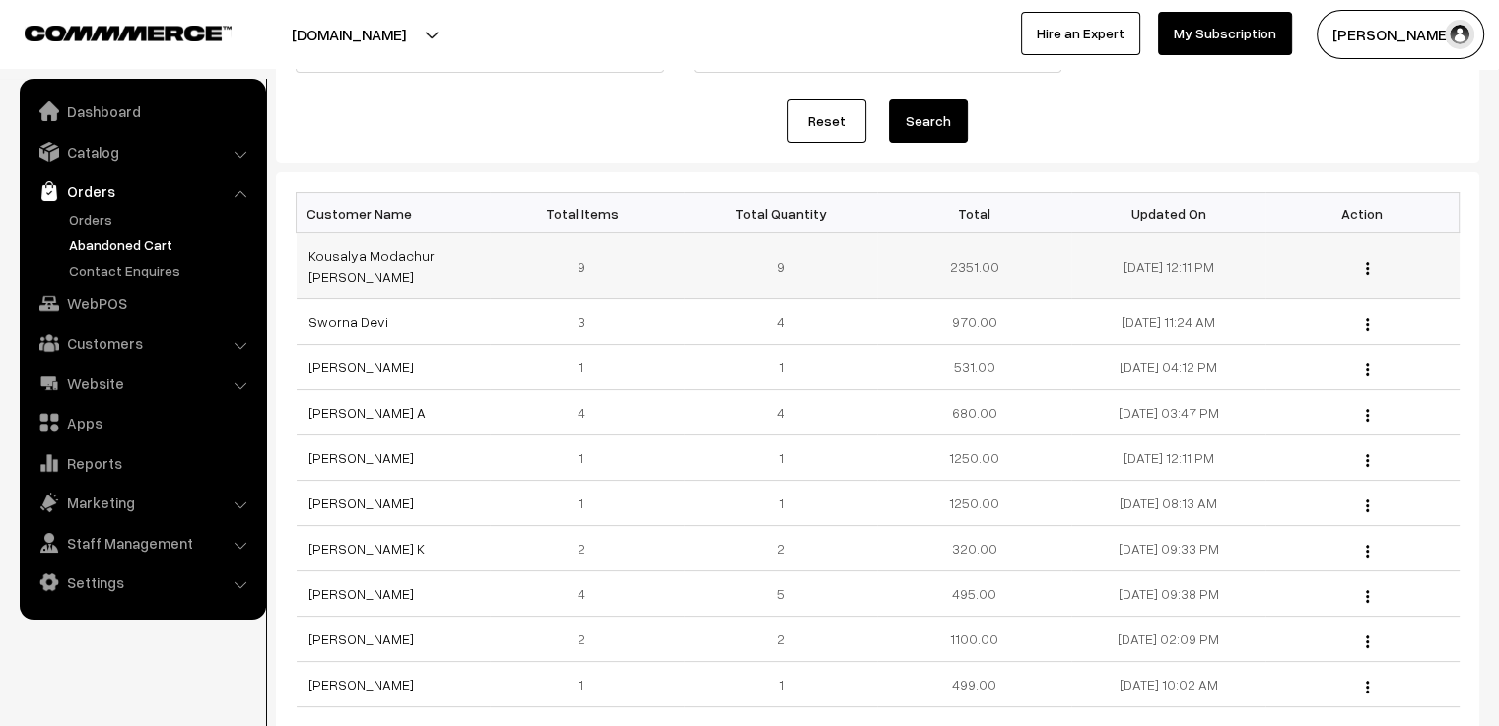
scroll to position [296, 0]
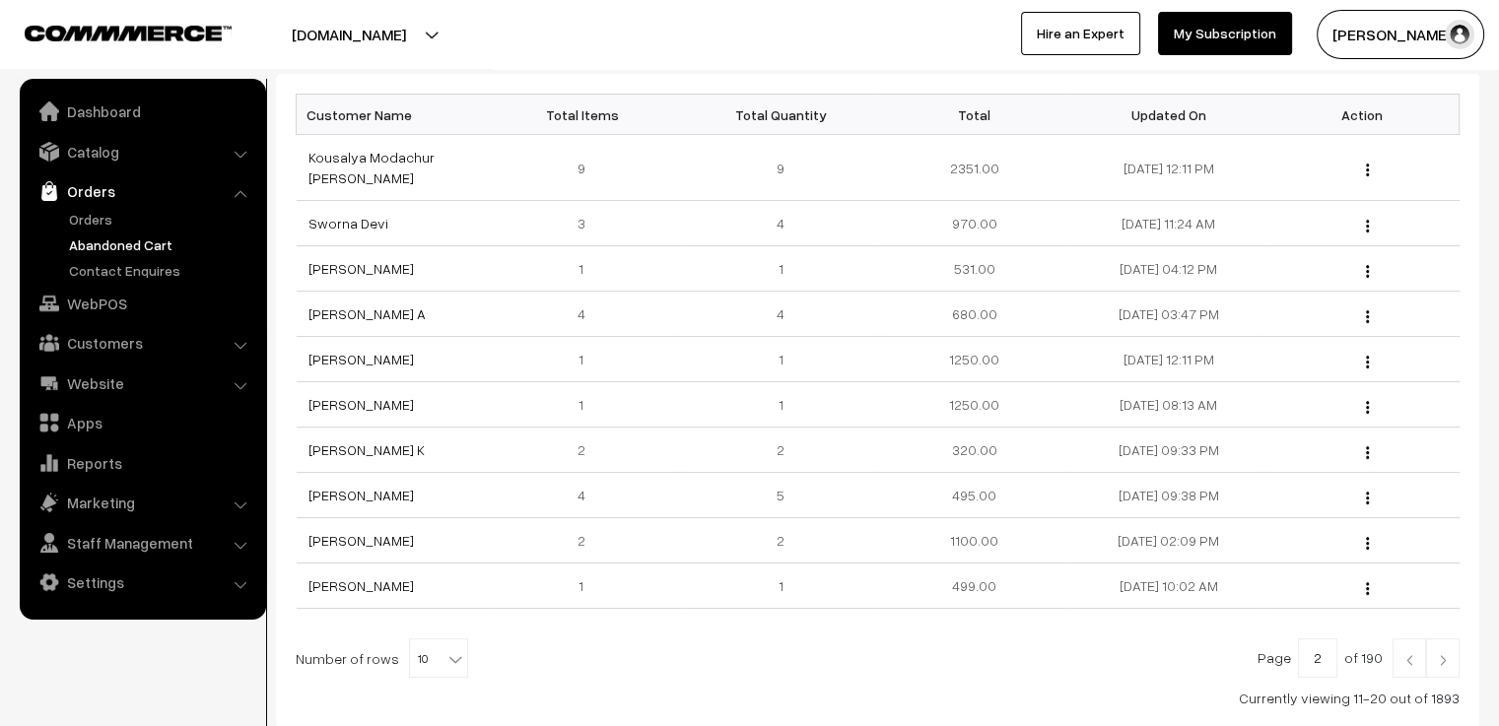
click at [453, 641] on span at bounding box center [457, 653] width 20 height 26
select select "50"
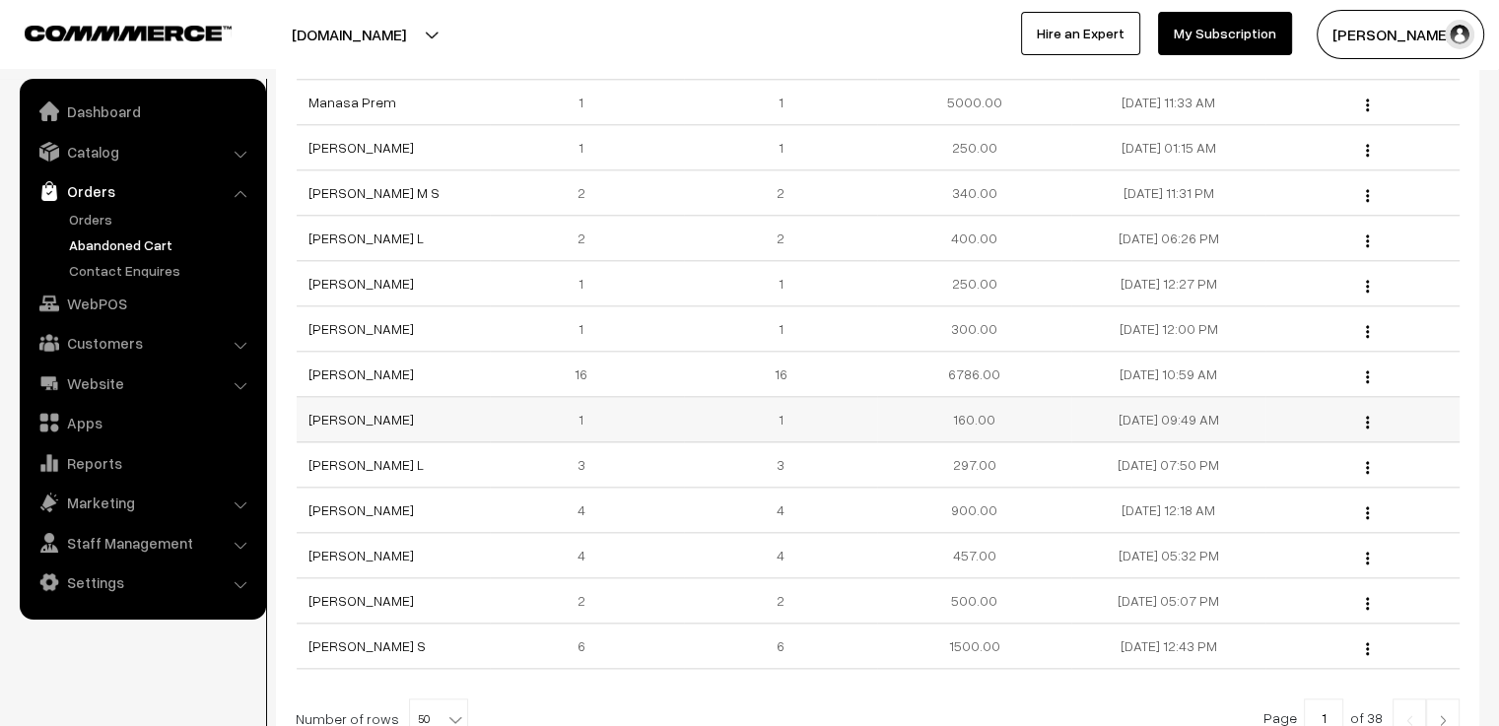
scroll to position [2168, 0]
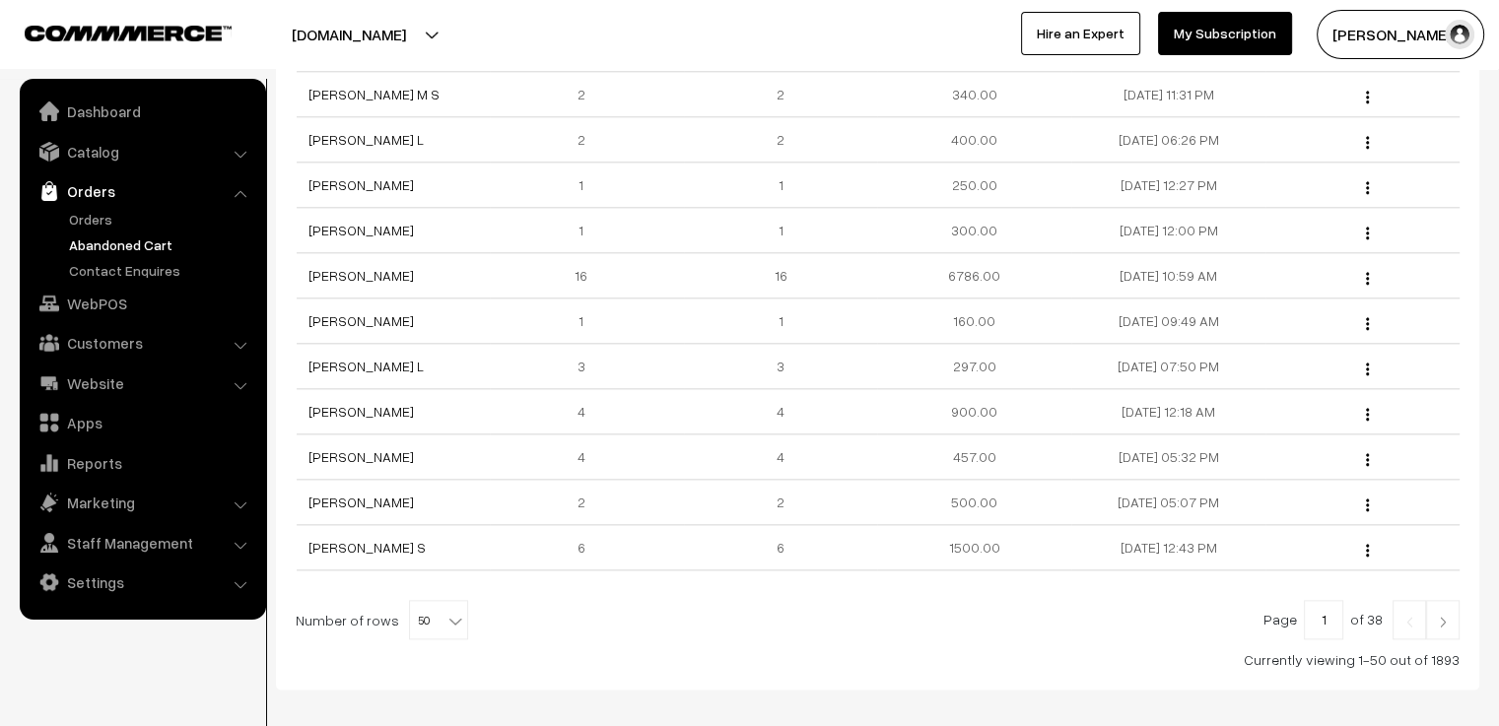
click at [1446, 616] on img at bounding box center [1443, 622] width 18 height 12
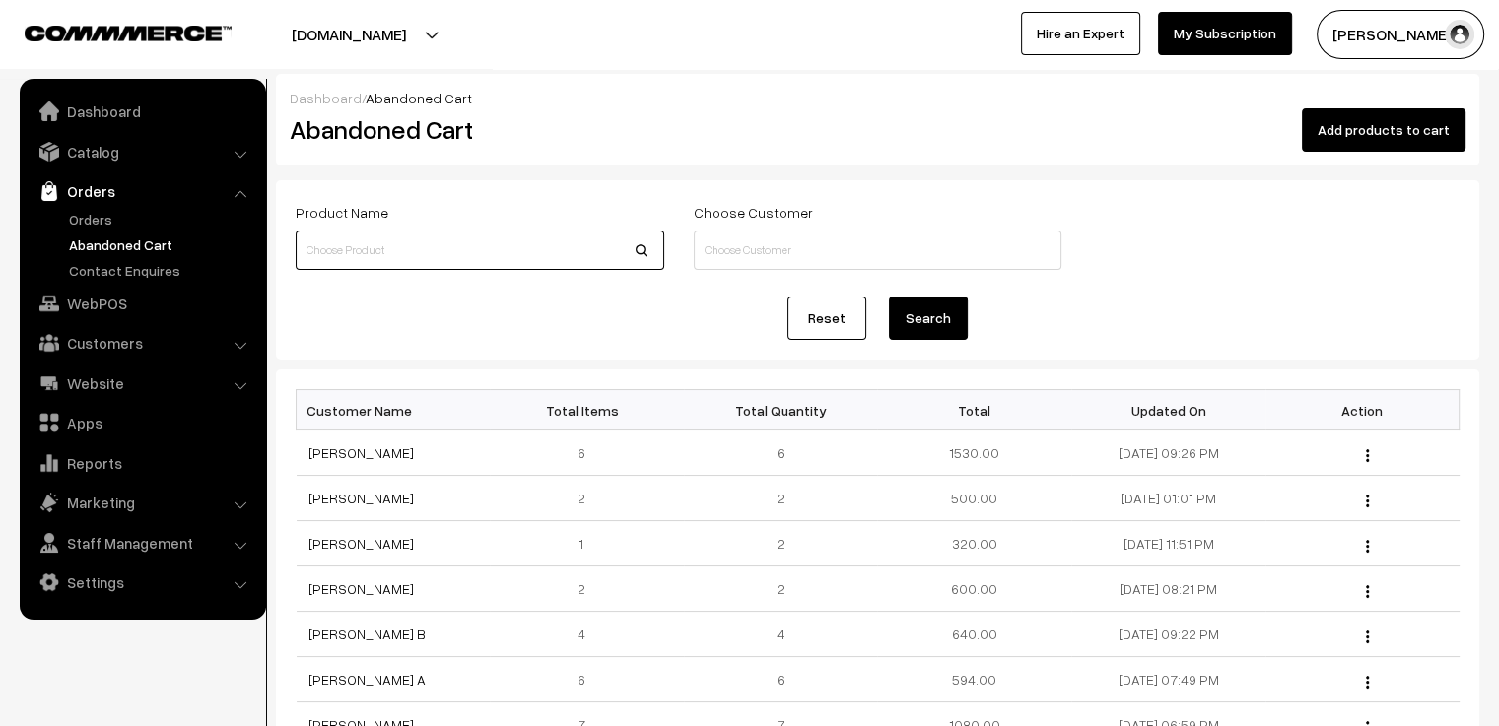
click at [370, 253] on input at bounding box center [480, 250] width 369 height 39
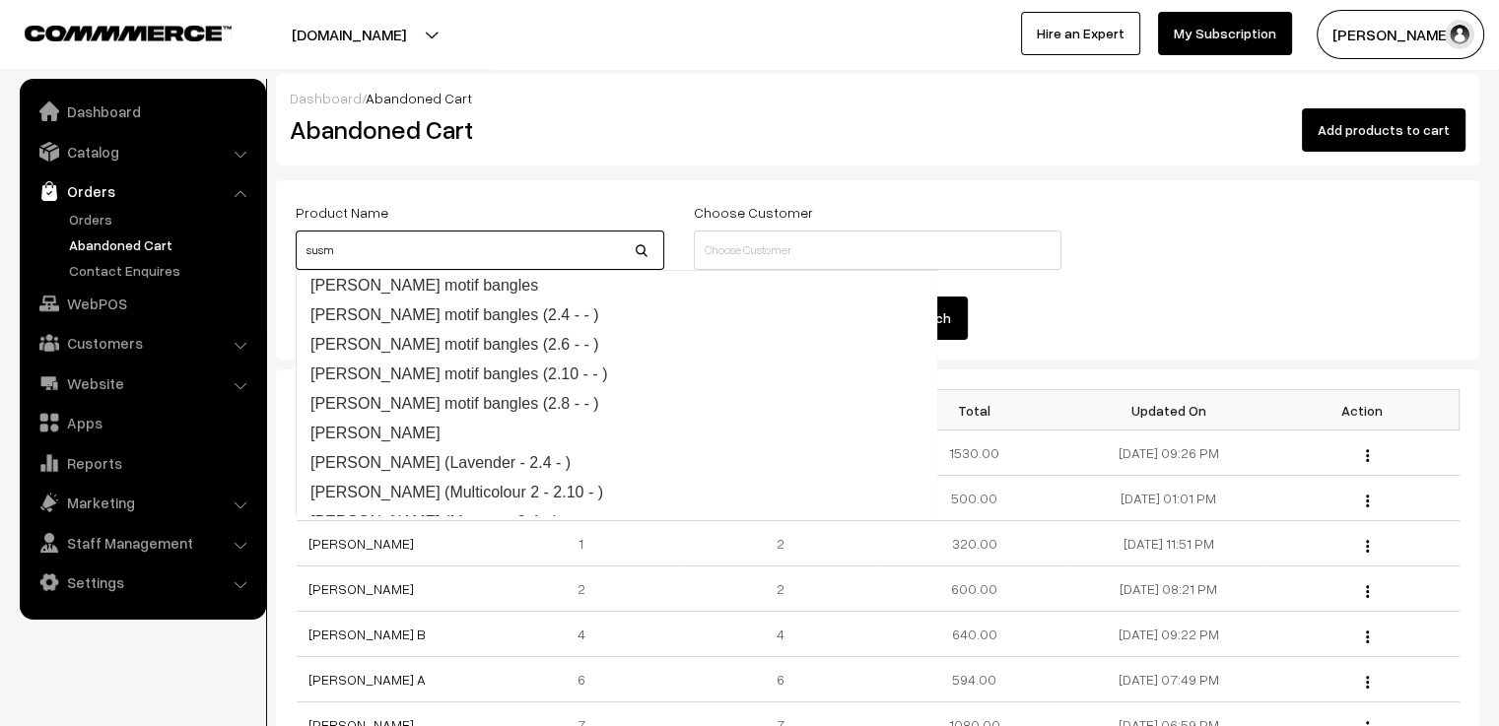
type input "susmi"
drag, startPoint x: 370, startPoint y: 253, endPoint x: 300, endPoint y: 256, distance: 70.0
click at [284, 265] on div "Product Name susmi" at bounding box center [480, 238] width 398 height 77
click at [747, 257] on input at bounding box center [878, 250] width 369 height 39
click at [746, 256] on input at bounding box center [878, 250] width 369 height 39
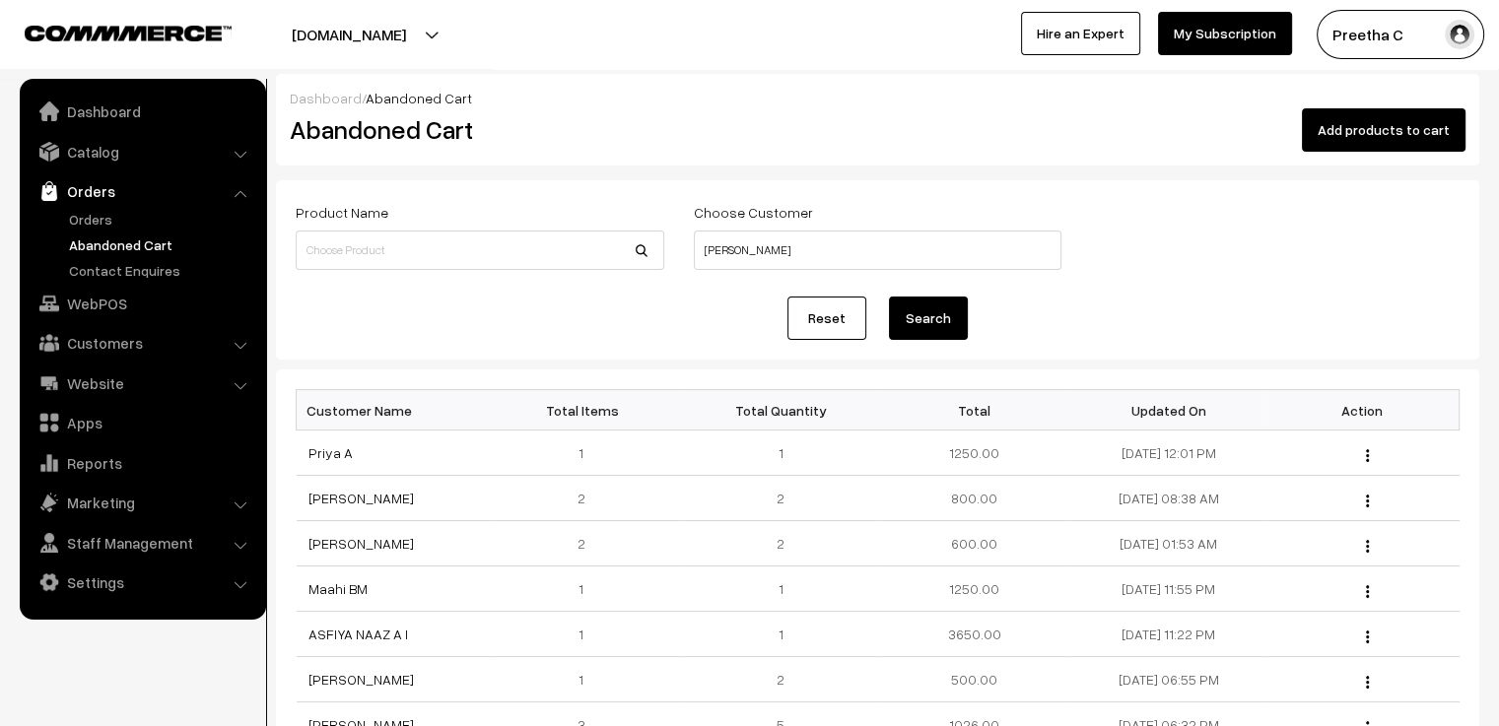
scroll to position [99, 0]
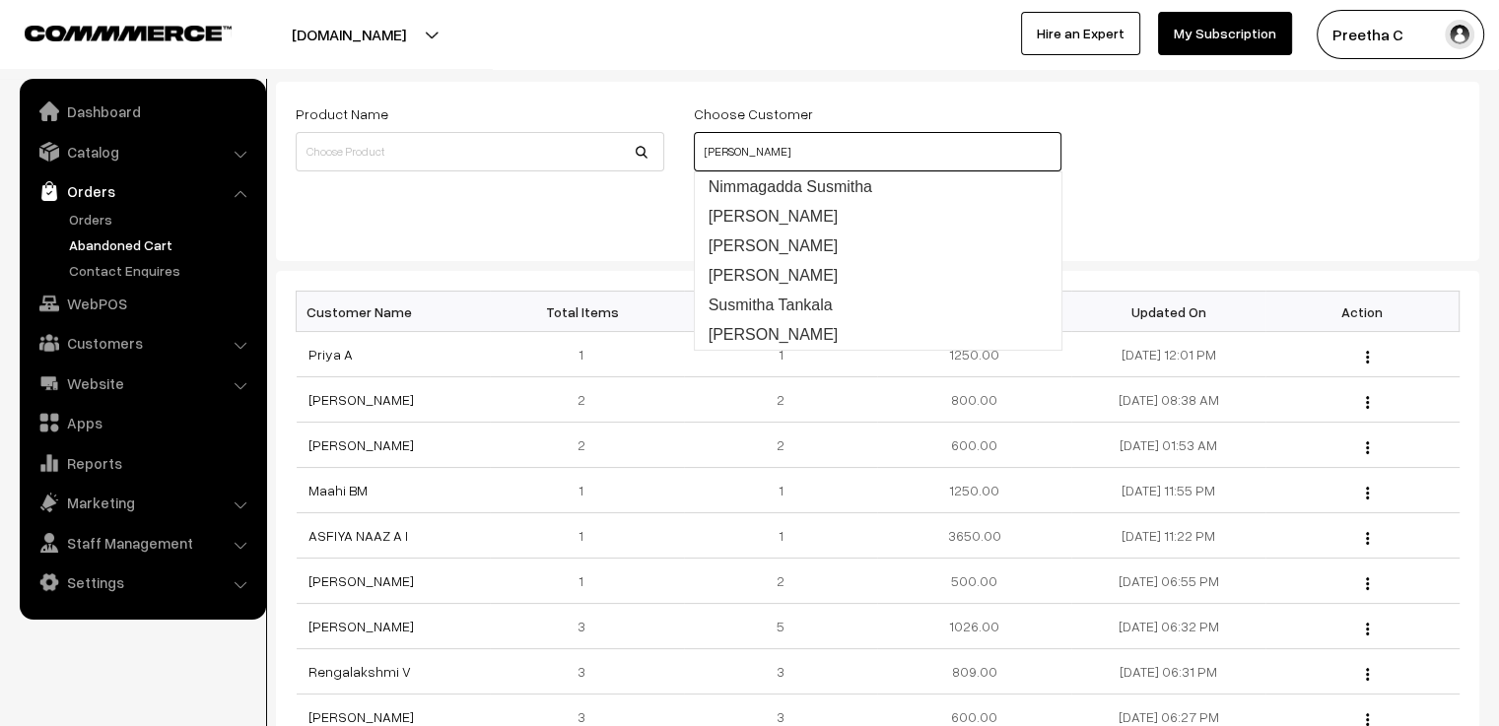
drag, startPoint x: 799, startPoint y: 147, endPoint x: 669, endPoint y: 163, distance: 131.0
click at [669, 163] on div "Product Name Choose Customer Susmi Sreenath" at bounding box center [877, 140] width 1193 height 77
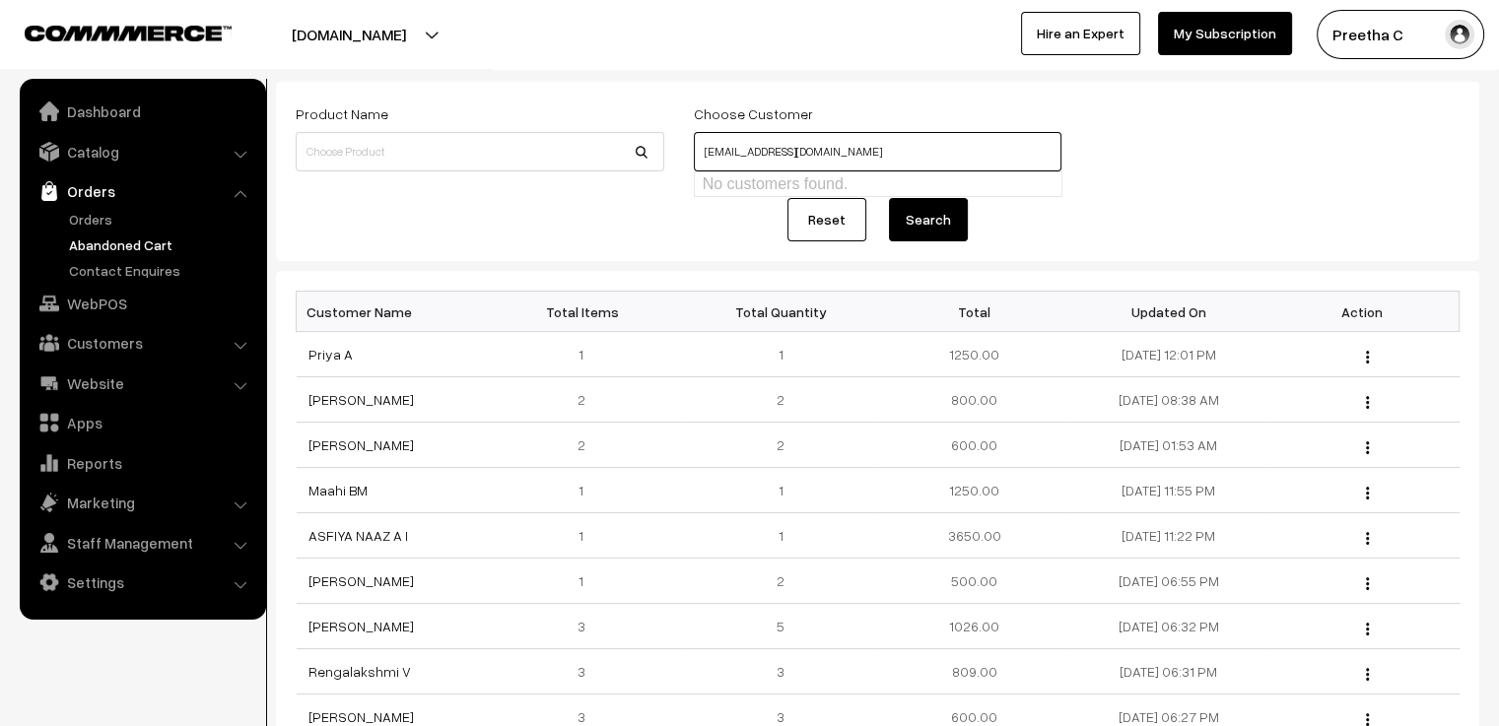
type input "susumohan@gmail.com"
click at [889, 198] on button "Search" at bounding box center [928, 219] width 79 height 43
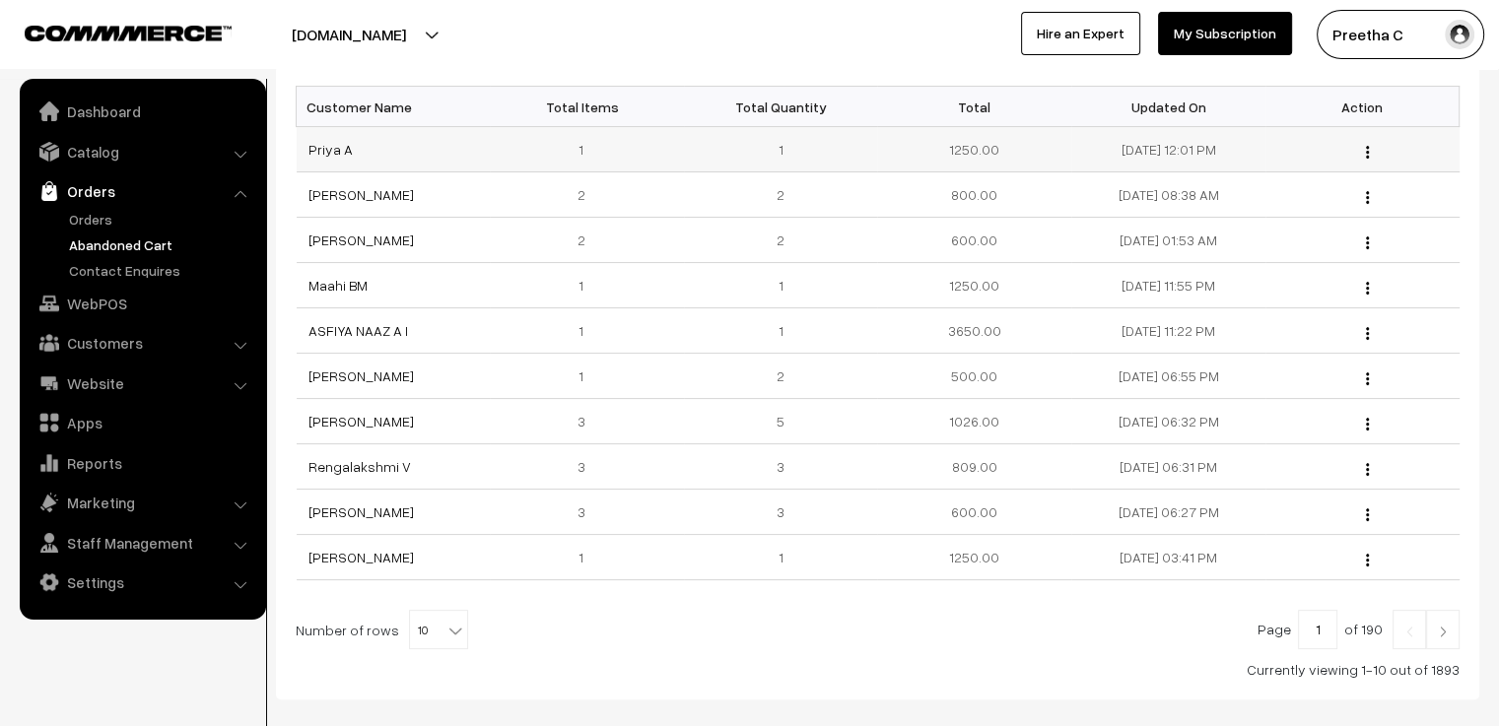
scroll to position [8, 0]
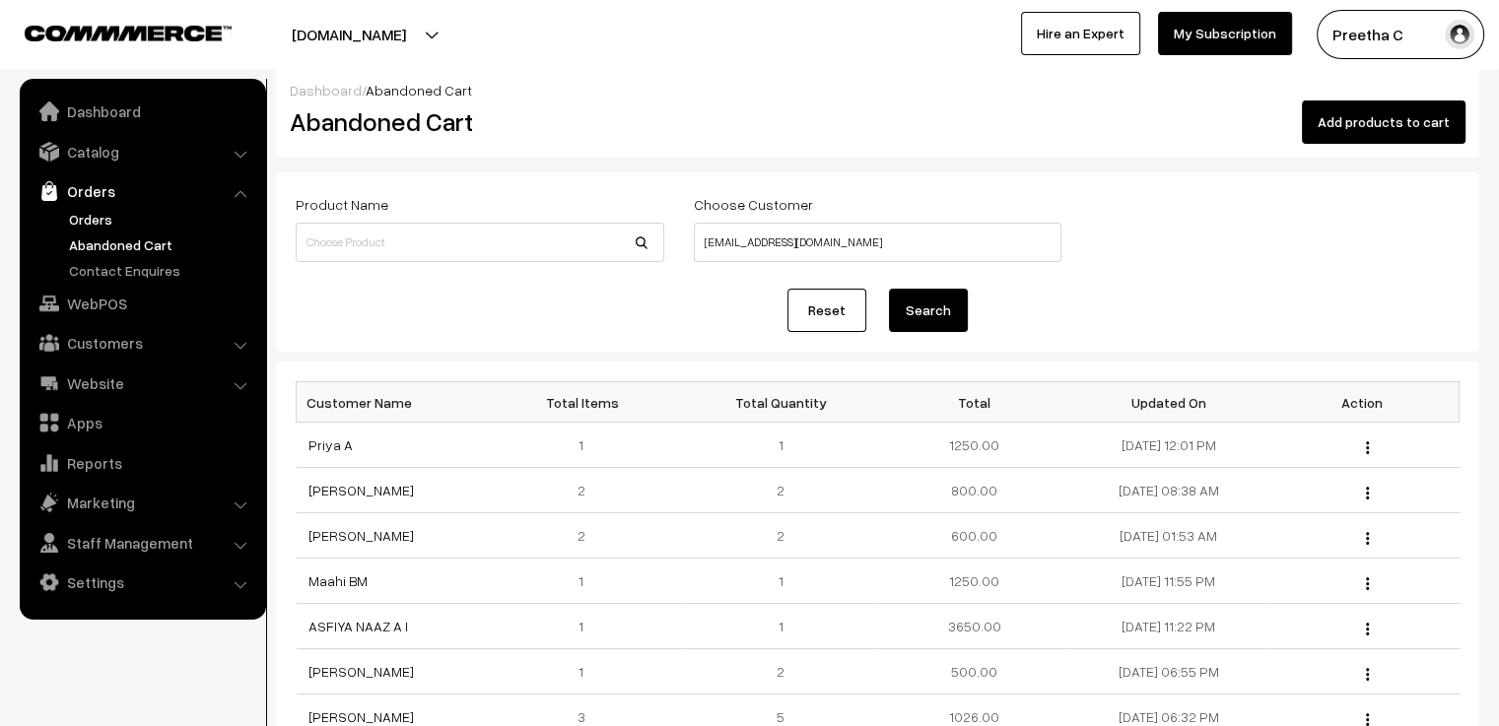
click at [100, 214] on link "Orders" at bounding box center [161, 219] width 195 height 21
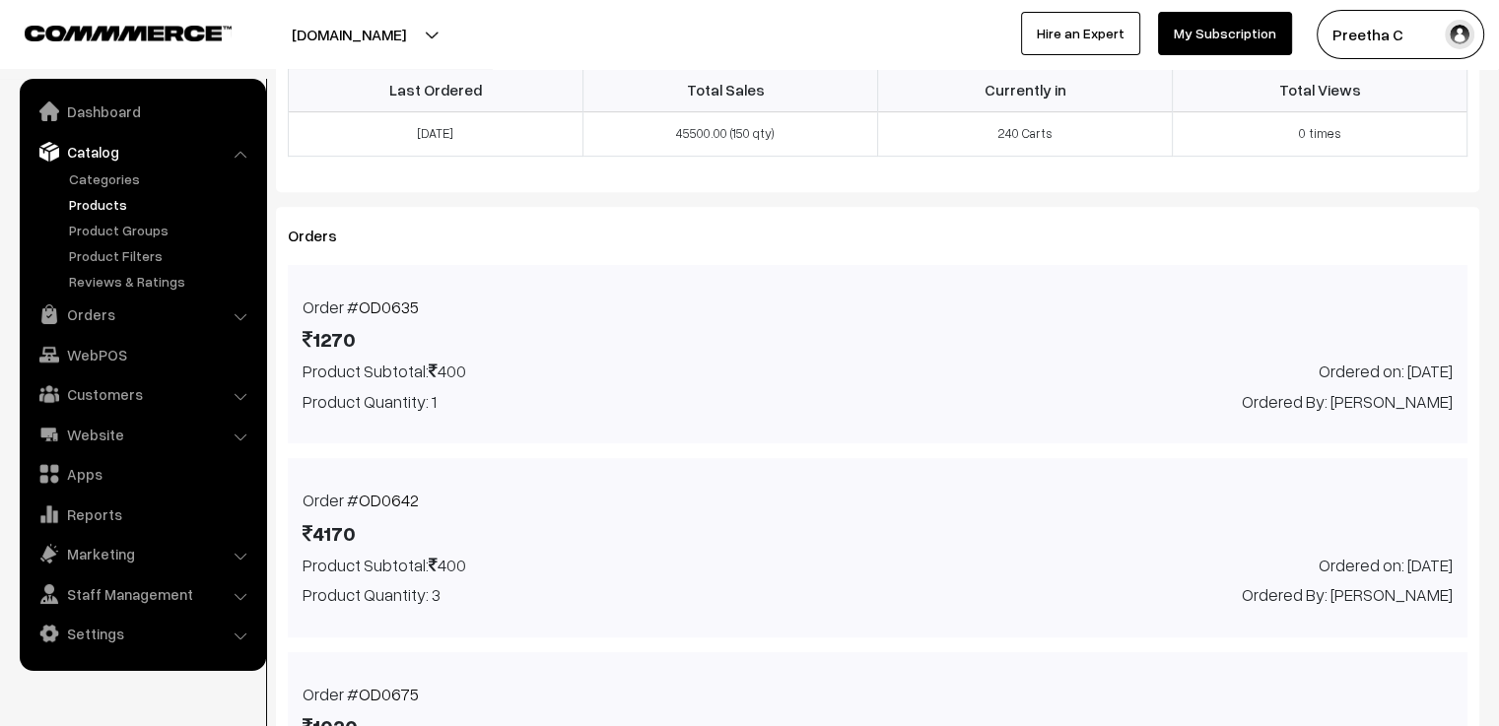
scroll to position [793, 0]
click at [113, 198] on link "Products" at bounding box center [161, 204] width 195 height 21
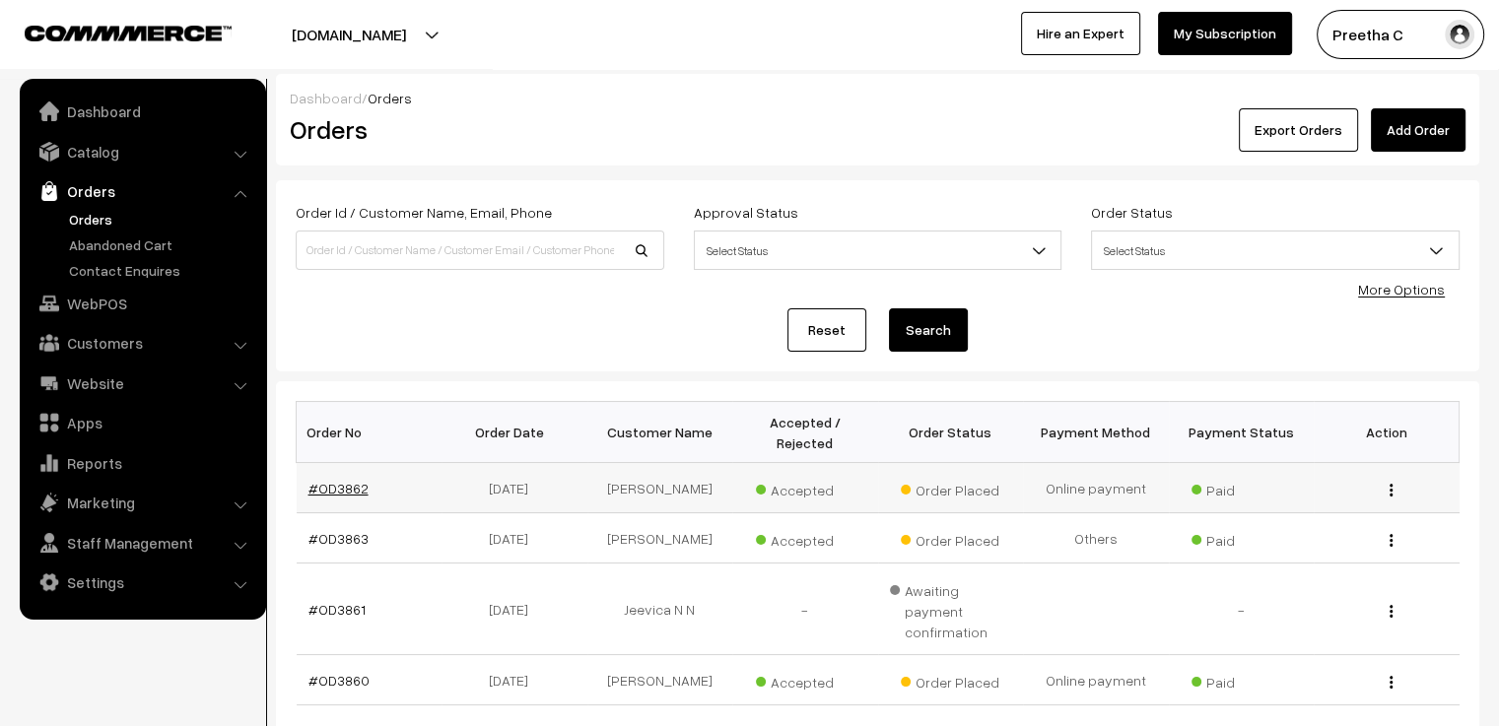
click at [349, 480] on link "#OD3862" at bounding box center [338, 488] width 60 height 17
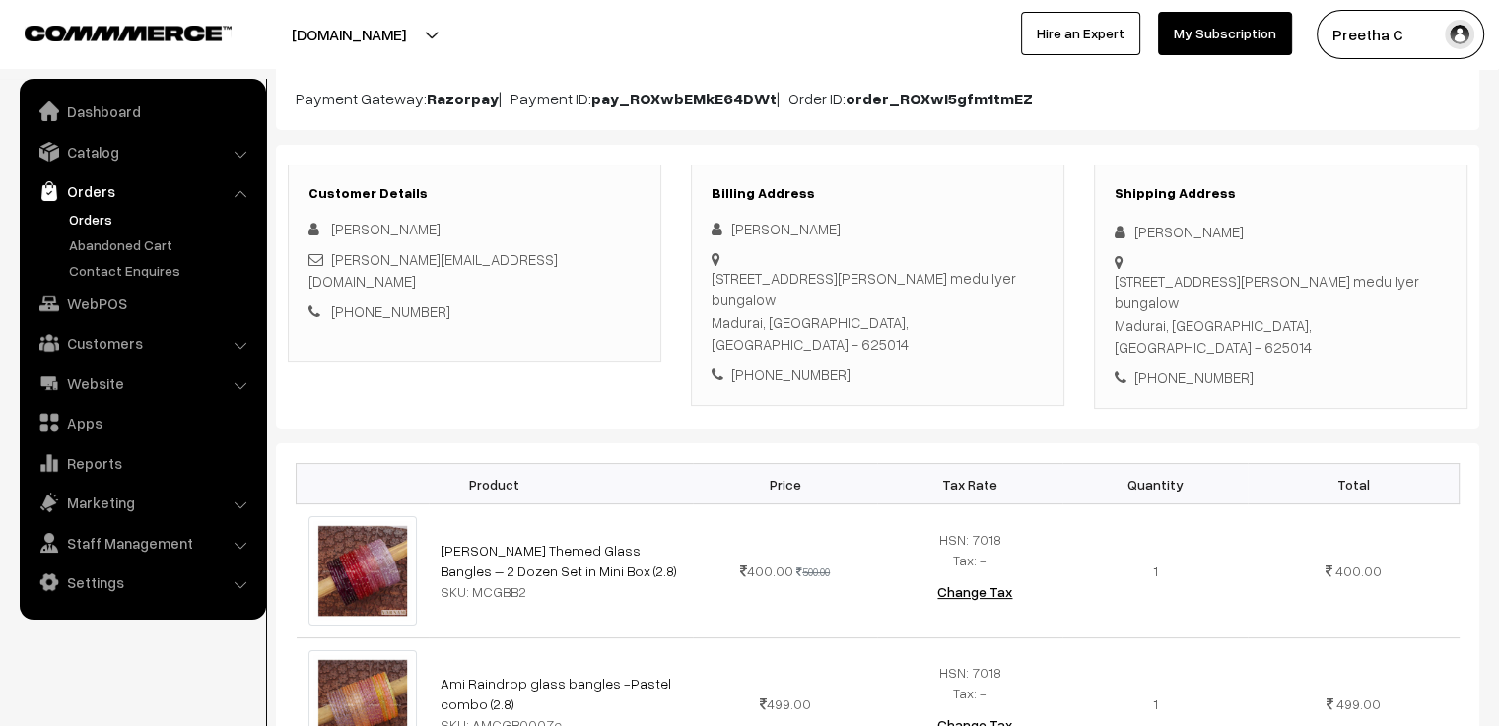
scroll to position [99, 0]
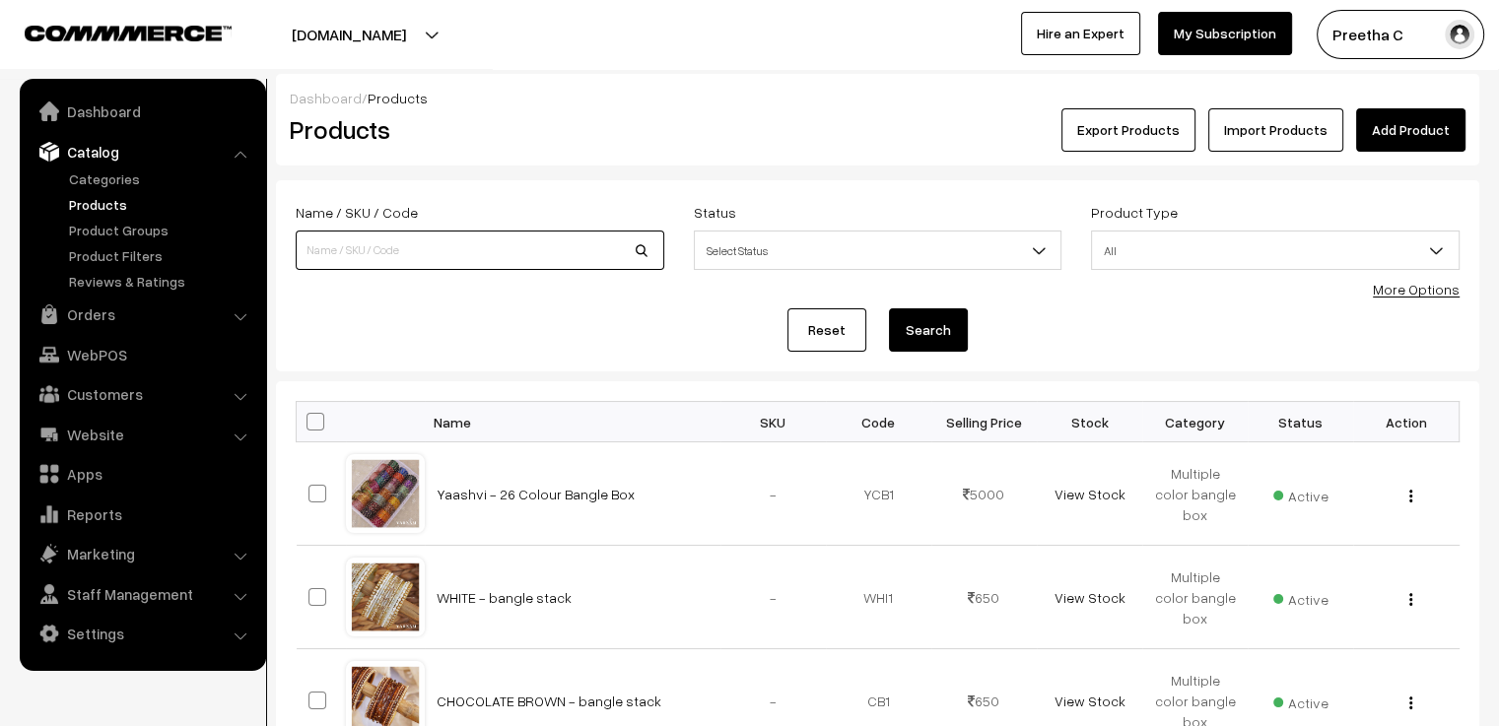
click at [545, 243] on input at bounding box center [480, 250] width 369 height 39
type input "pastel"
click at [889, 308] on button "Search" at bounding box center [928, 329] width 79 height 43
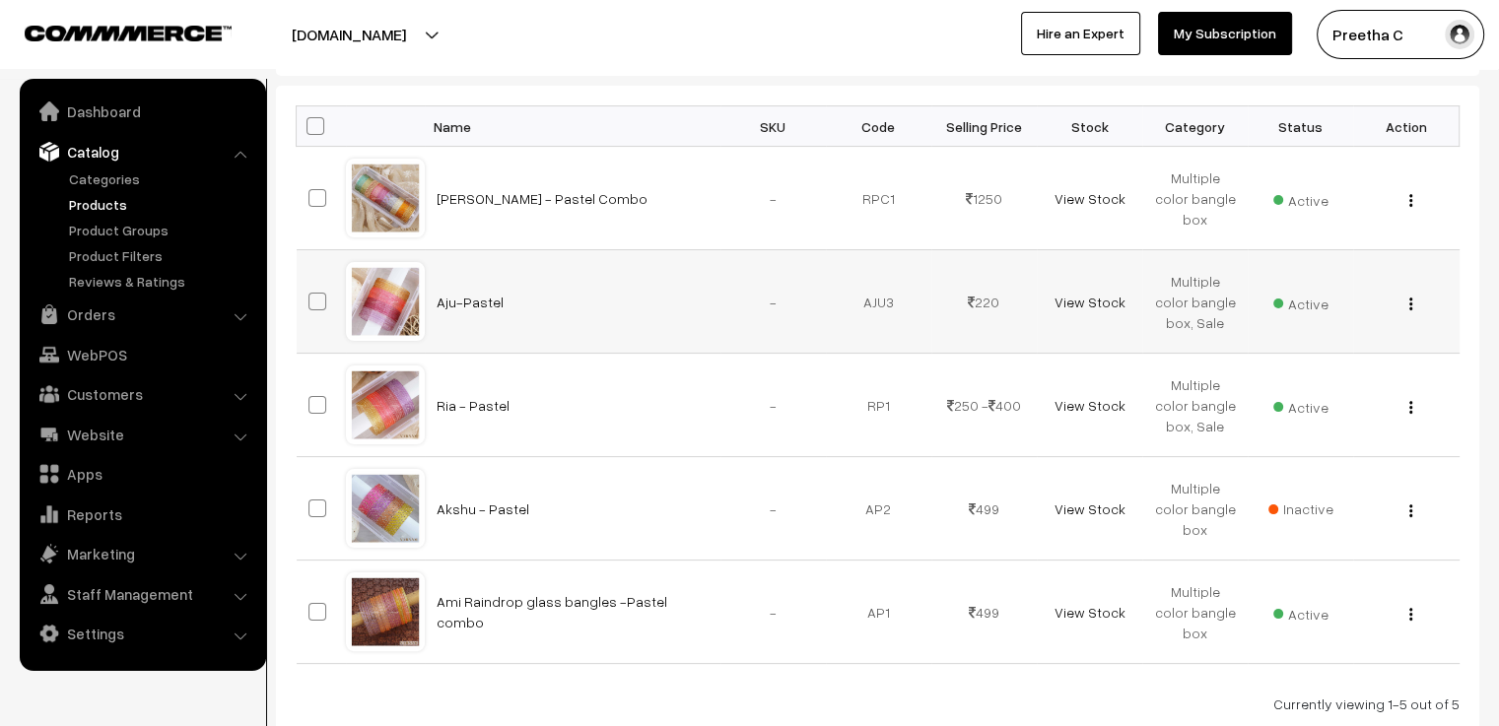
scroll to position [394, 0]
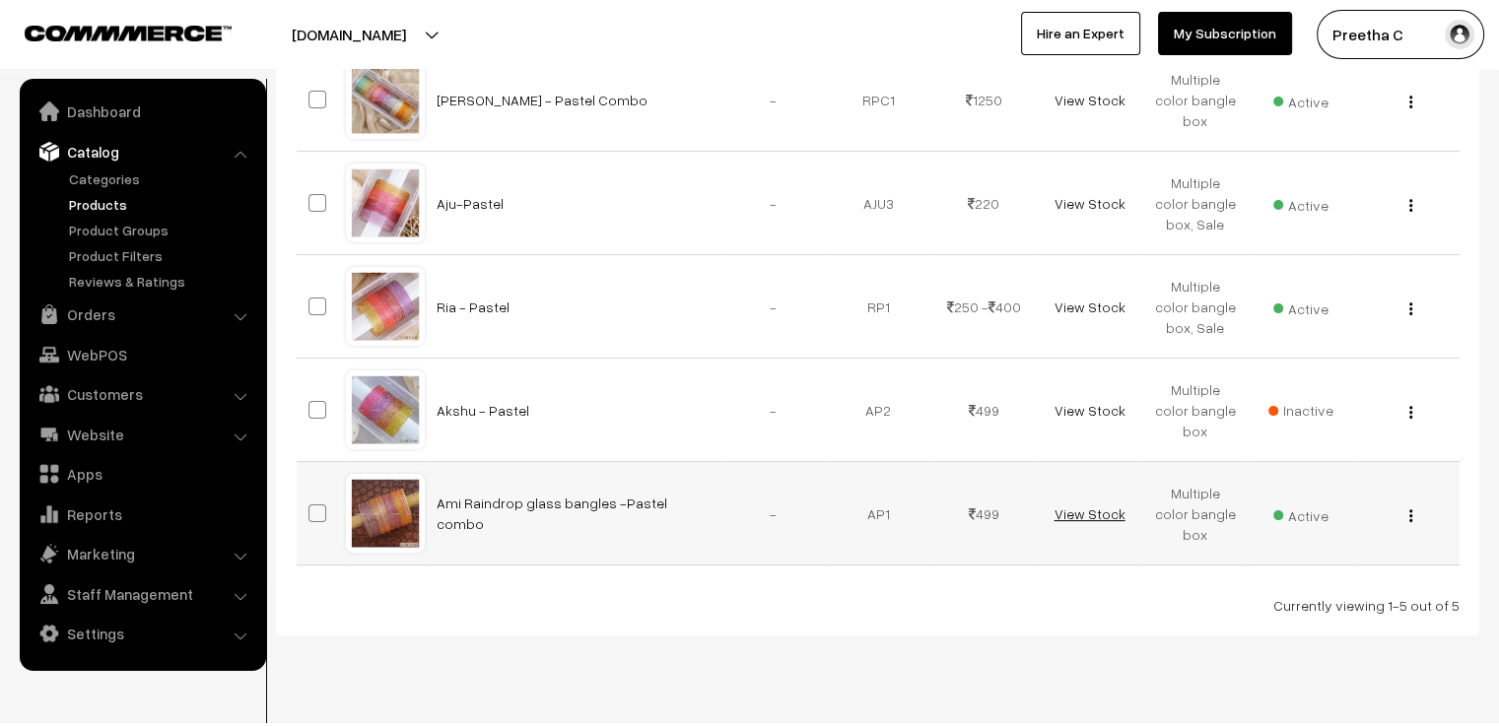
click at [1103, 506] on link "View Stock" at bounding box center [1089, 514] width 71 height 17
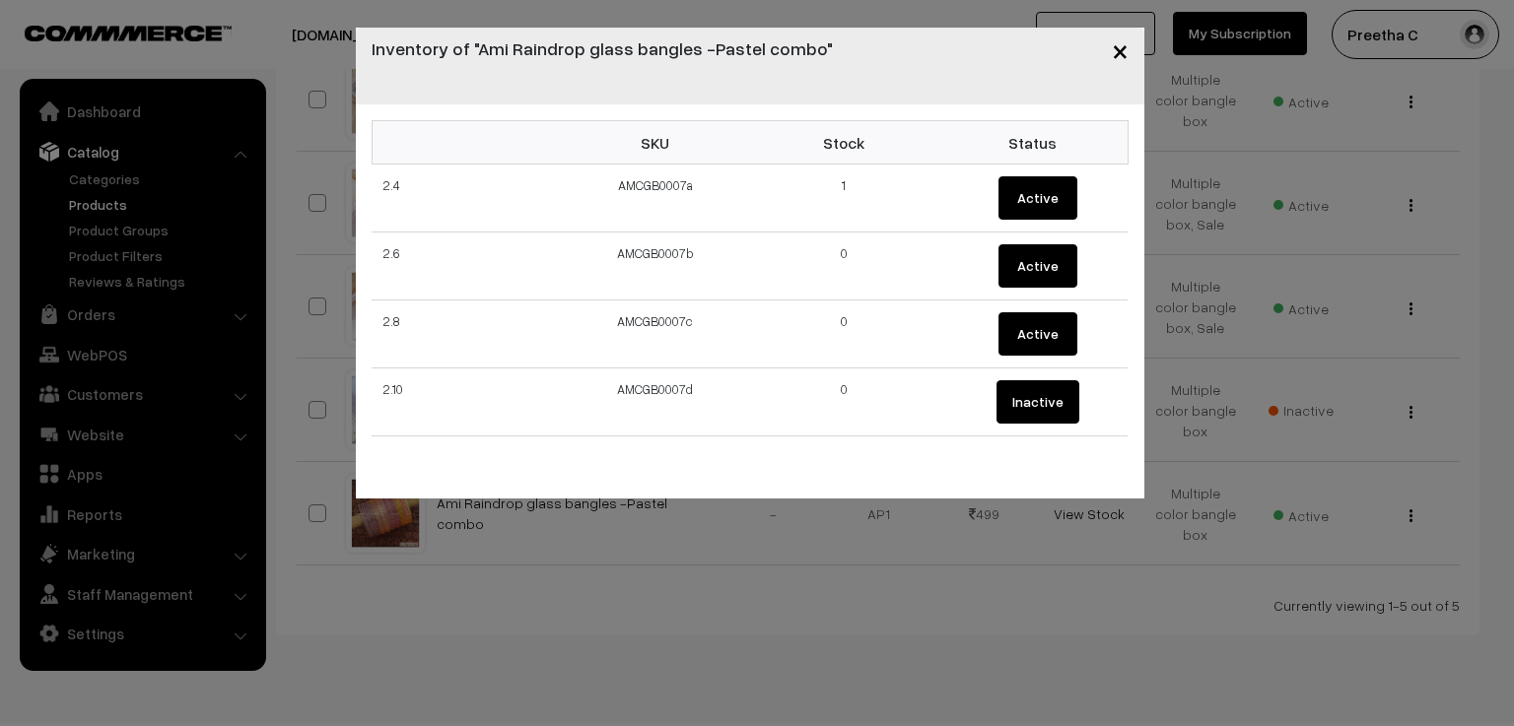
click at [1120, 58] on span "×" at bounding box center [1120, 50] width 17 height 36
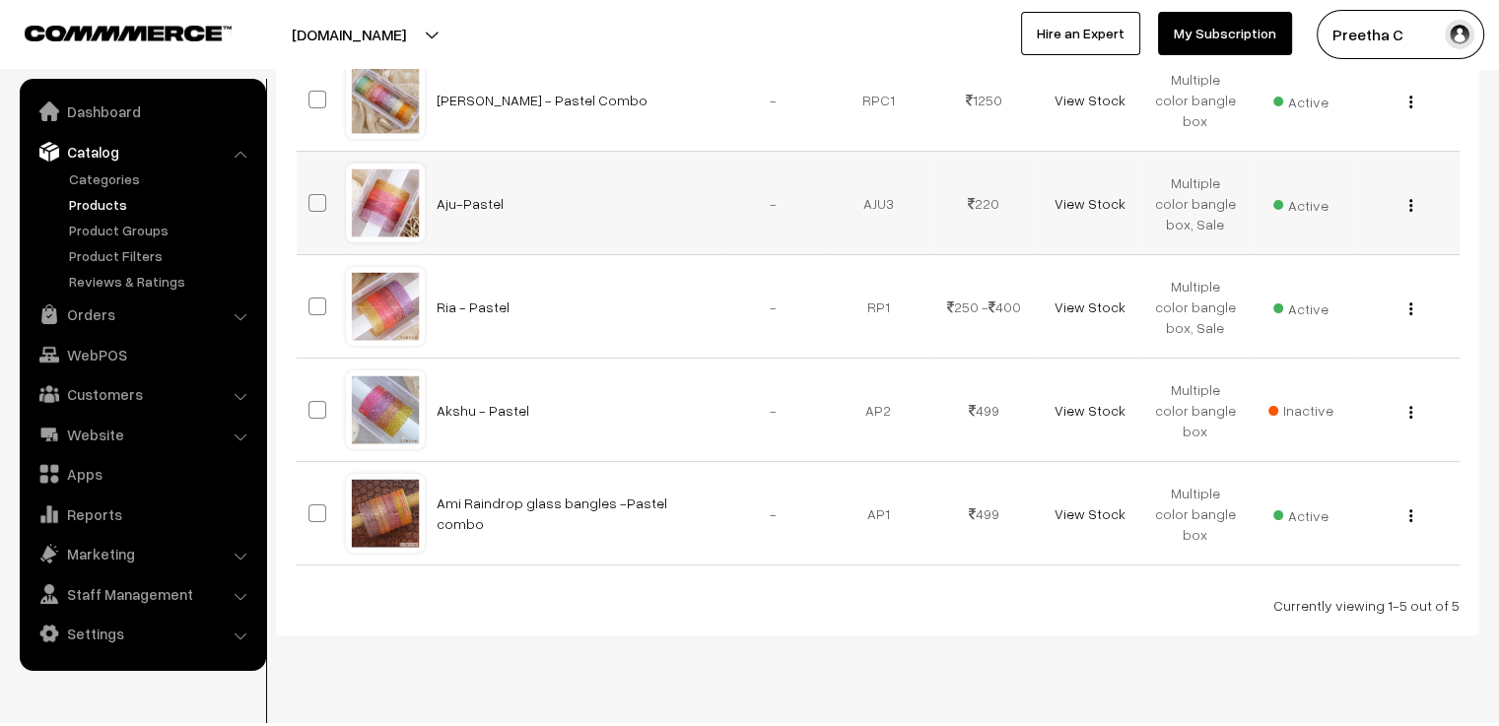
scroll to position [0, 0]
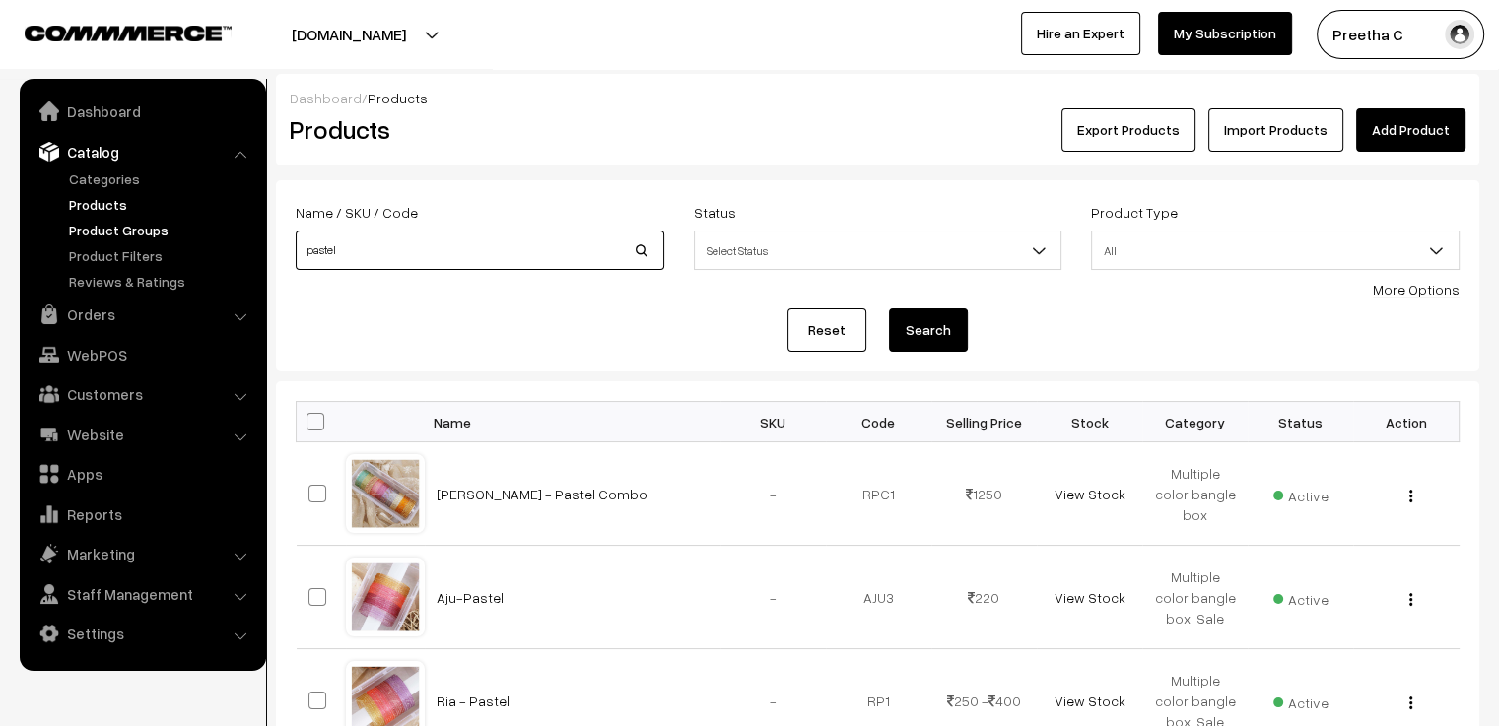
drag, startPoint x: 368, startPoint y: 249, endPoint x: 238, endPoint y: 235, distance: 130.9
click at [238, 235] on body "Thank you for showing interest. Our team will call you shortly. Close varnambya…" at bounding box center [749, 579] width 1499 height 1158
type input "premium"
click at [889, 308] on button "Search" at bounding box center [928, 329] width 79 height 43
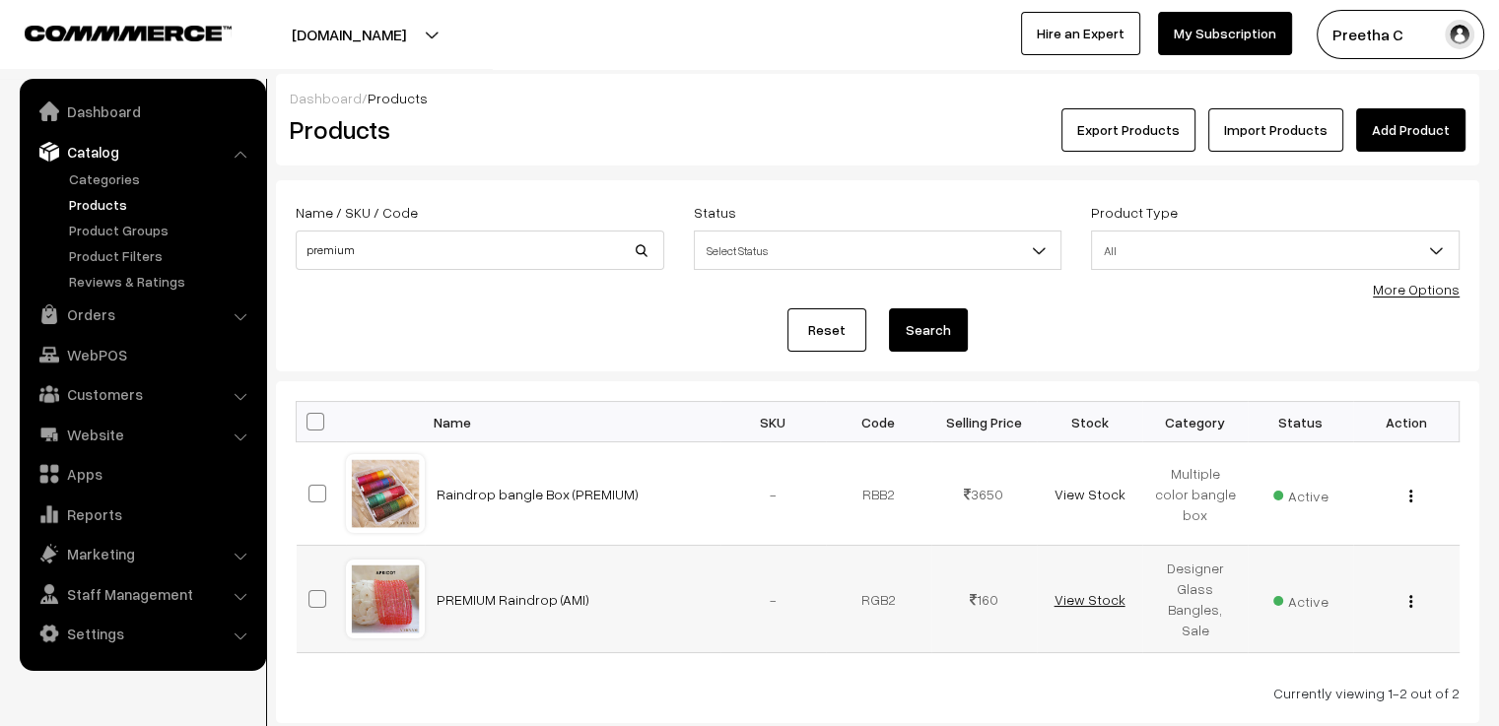
click at [1107, 600] on link "View Stock" at bounding box center [1089, 599] width 71 height 17
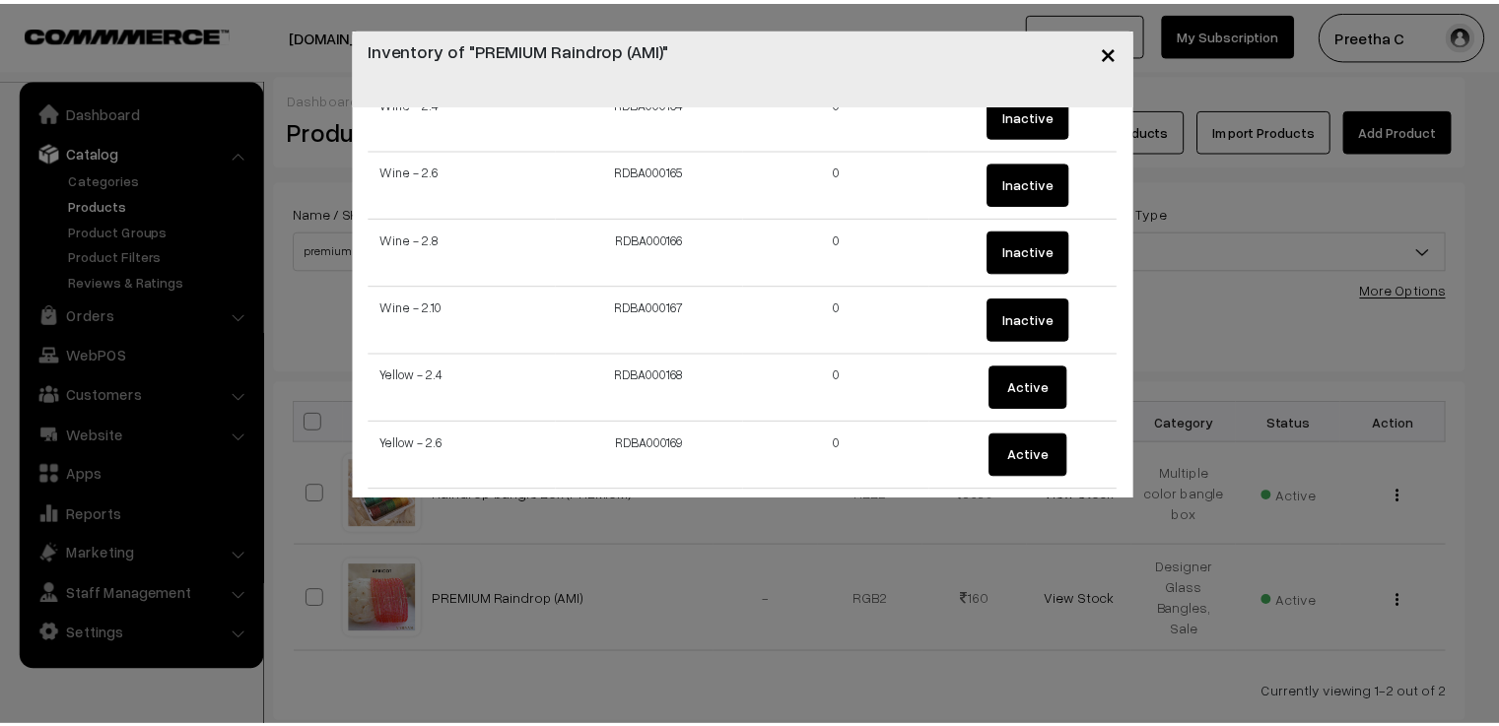
scroll to position [11291, 0]
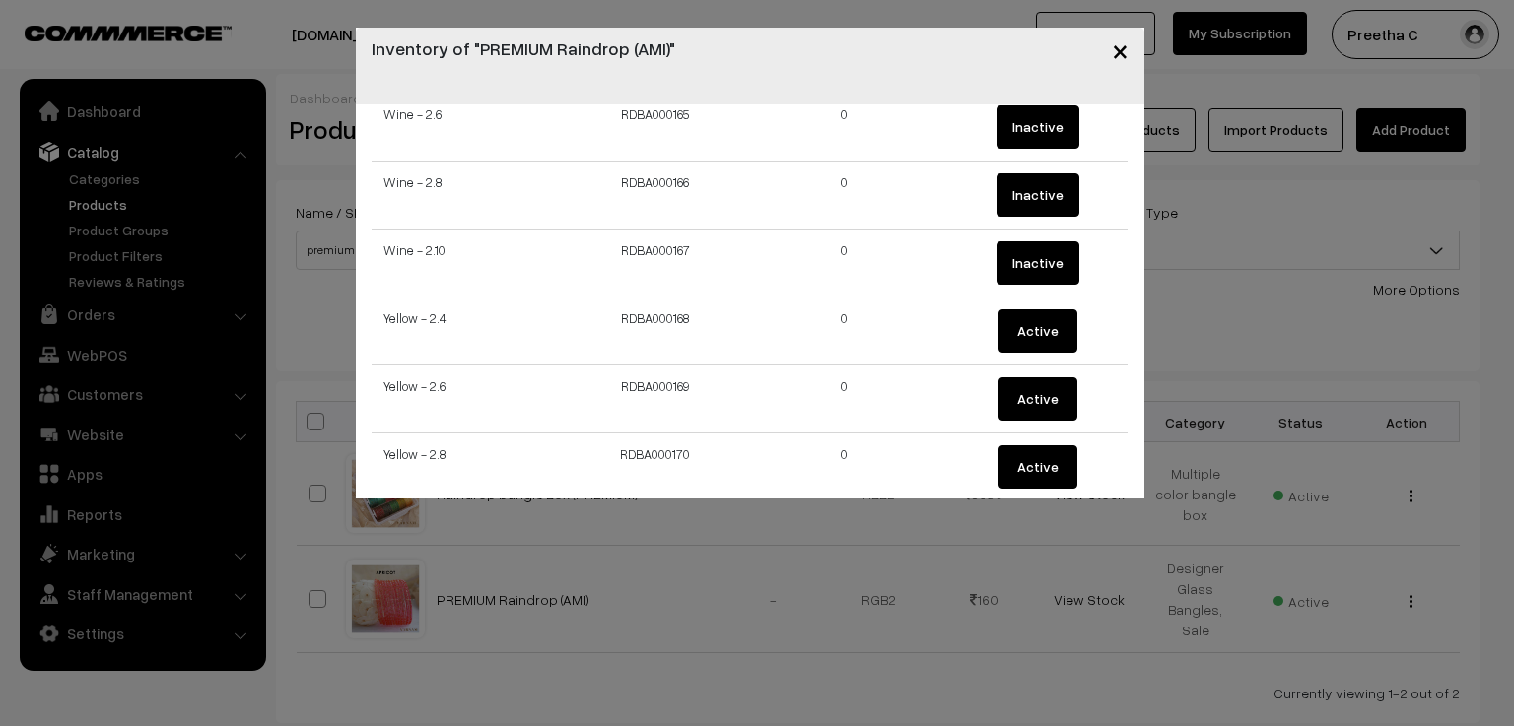
click at [1126, 56] on span "×" at bounding box center [1120, 50] width 17 height 36
